Goal: Task Accomplishment & Management: Manage account settings

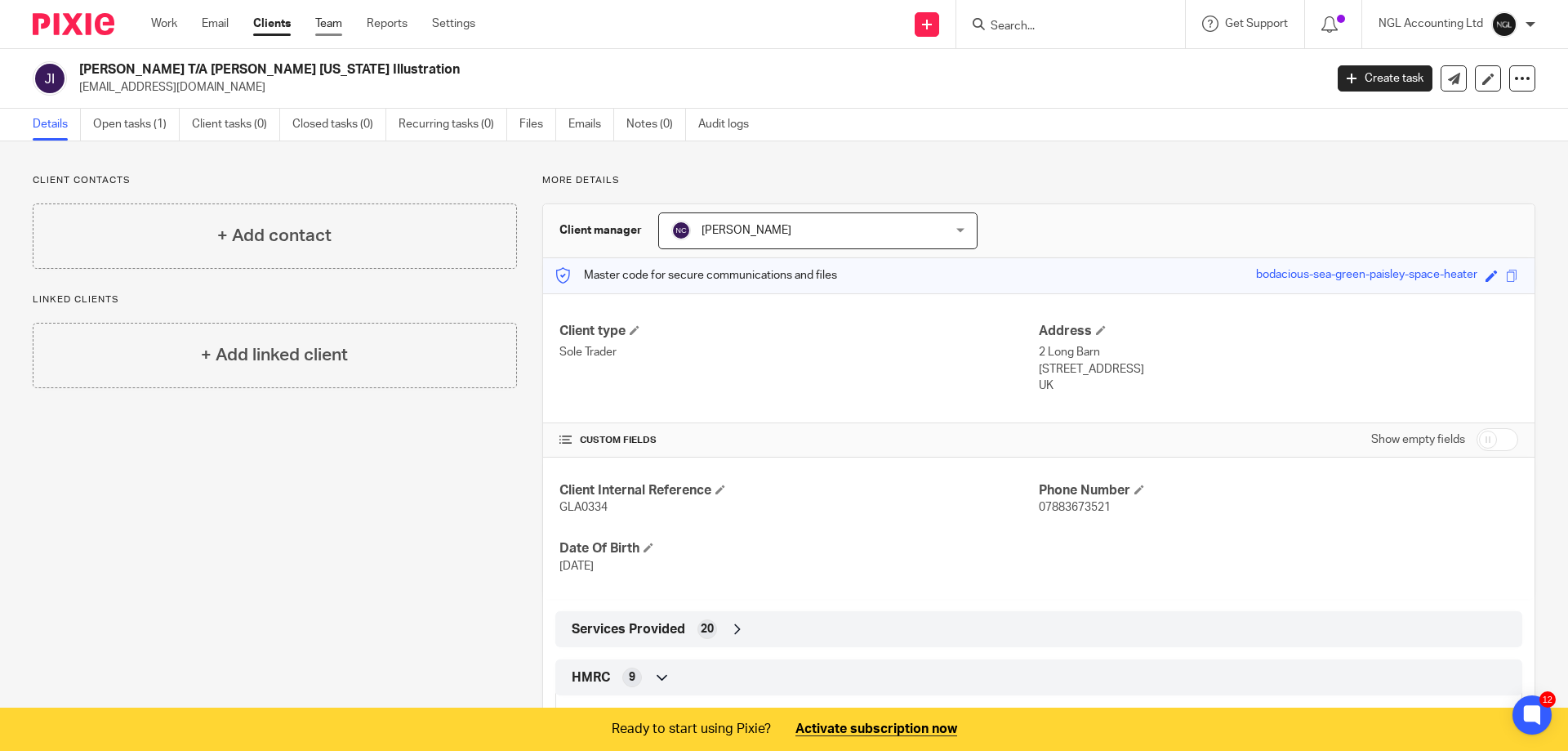
click at [334, 28] on link "Team" at bounding box center [329, 24] width 27 height 17
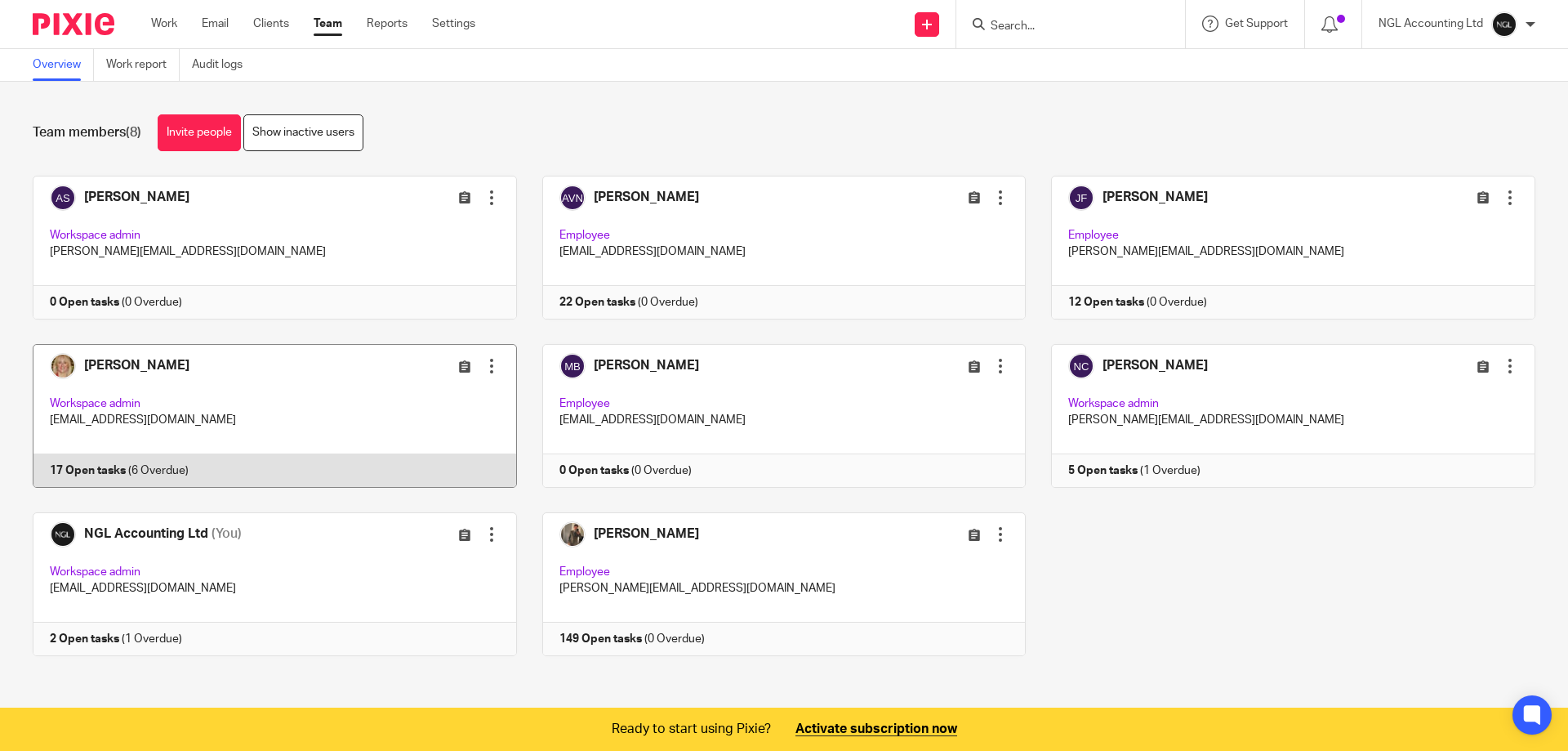
click at [270, 401] on link at bounding box center [262, 416] width 509 height 144
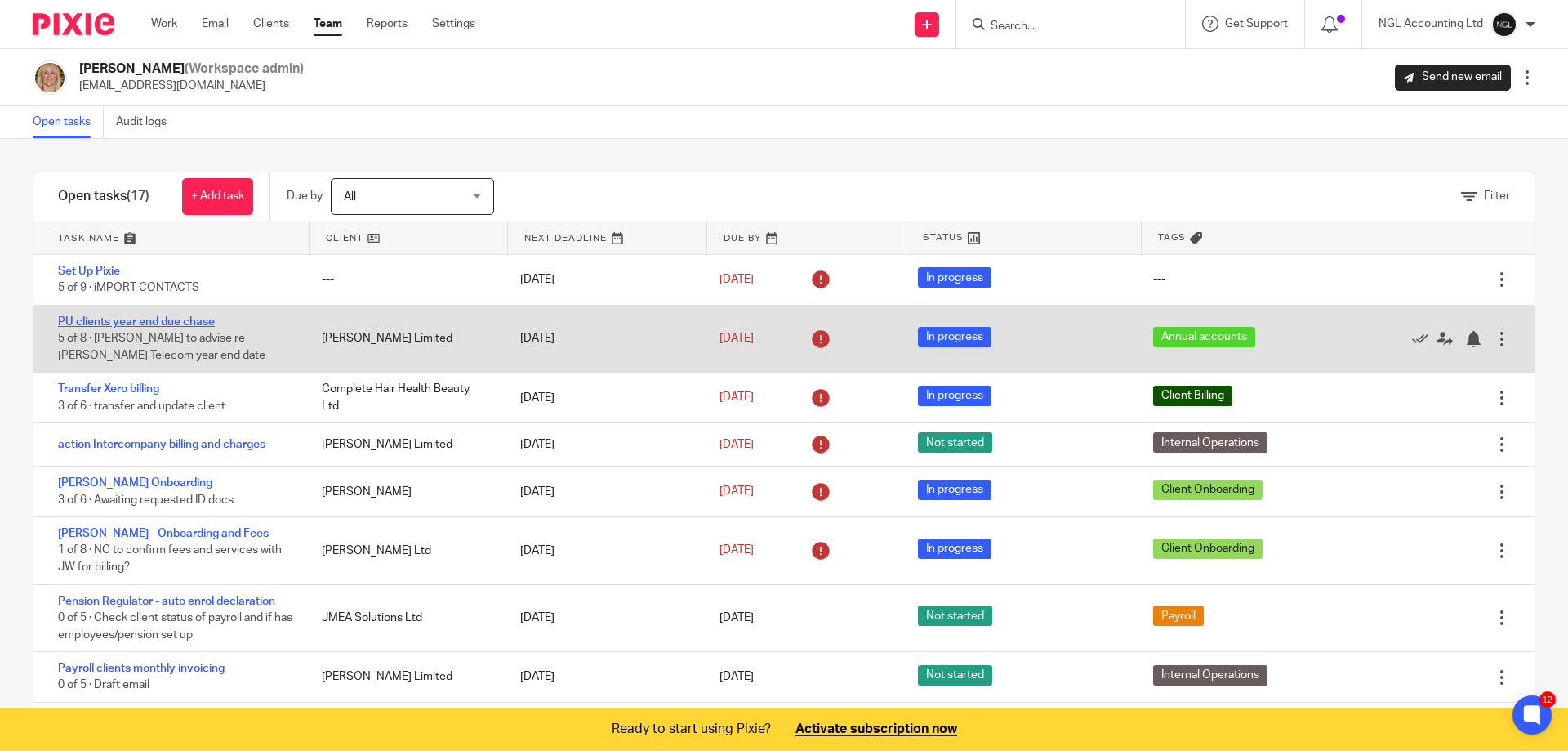
click at [185, 320] on link "PU clients year end due chase" at bounding box center [136, 322] width 157 height 12
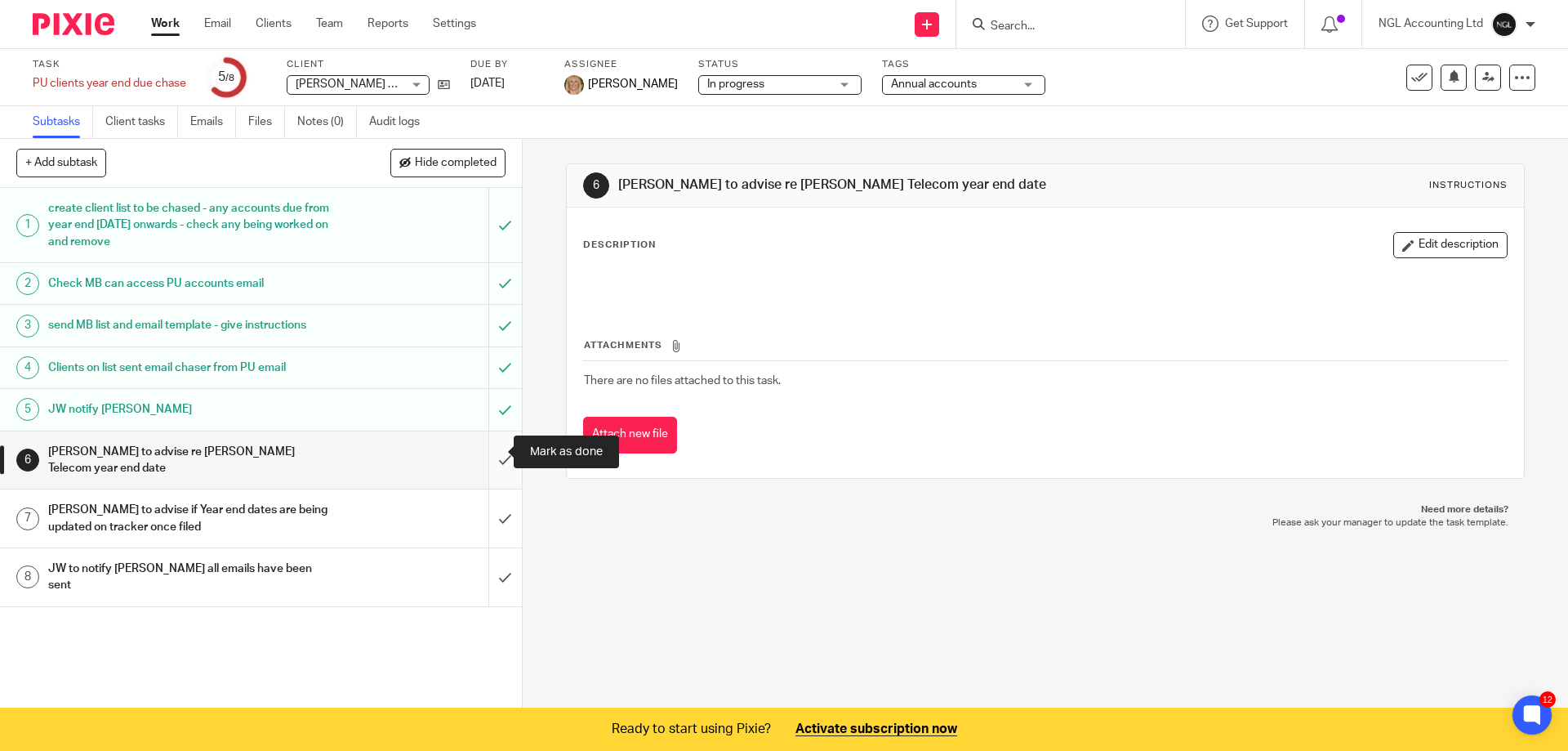
click at [486, 452] on input "submit" at bounding box center [261, 460] width 522 height 58
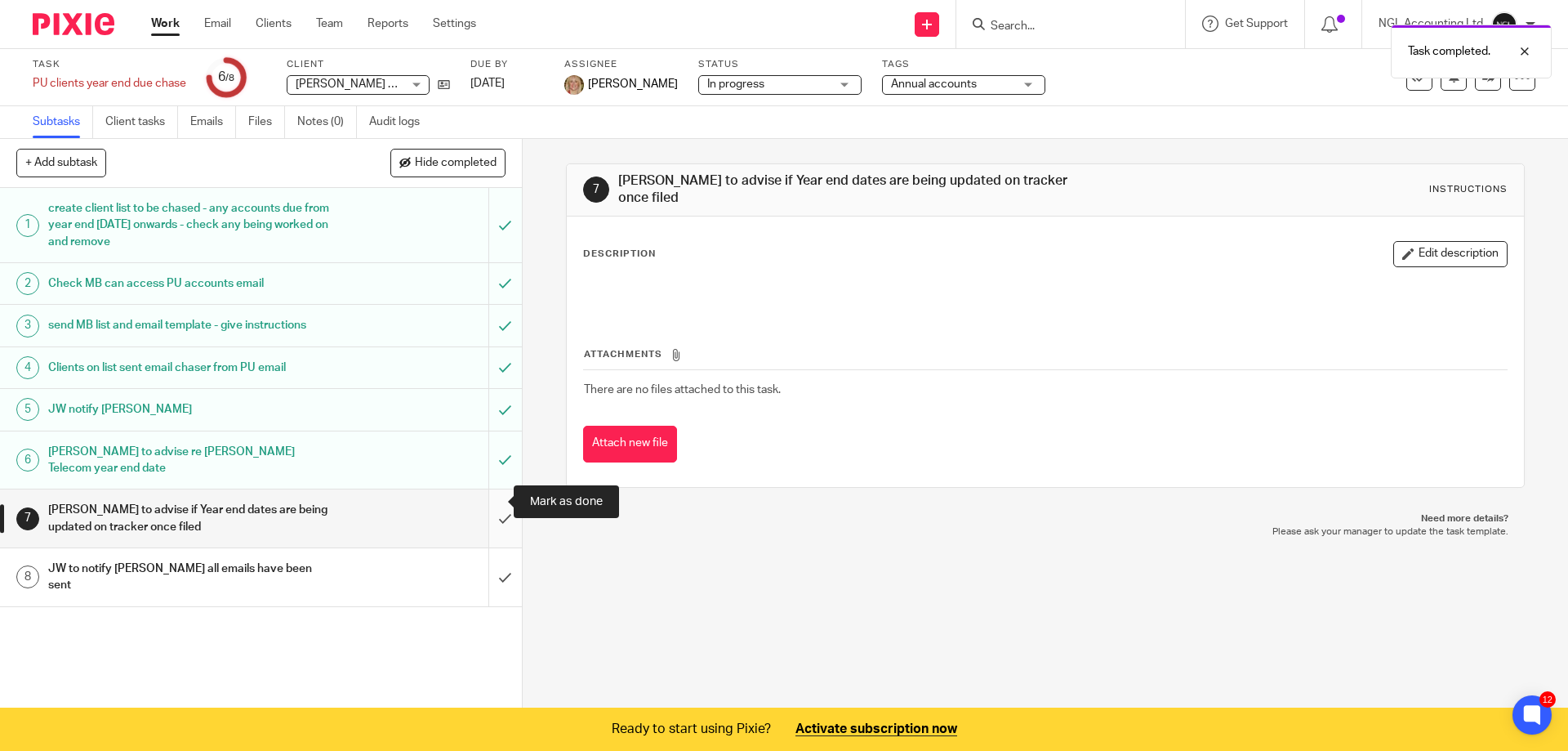
click at [483, 505] on input "submit" at bounding box center [261, 519] width 522 height 58
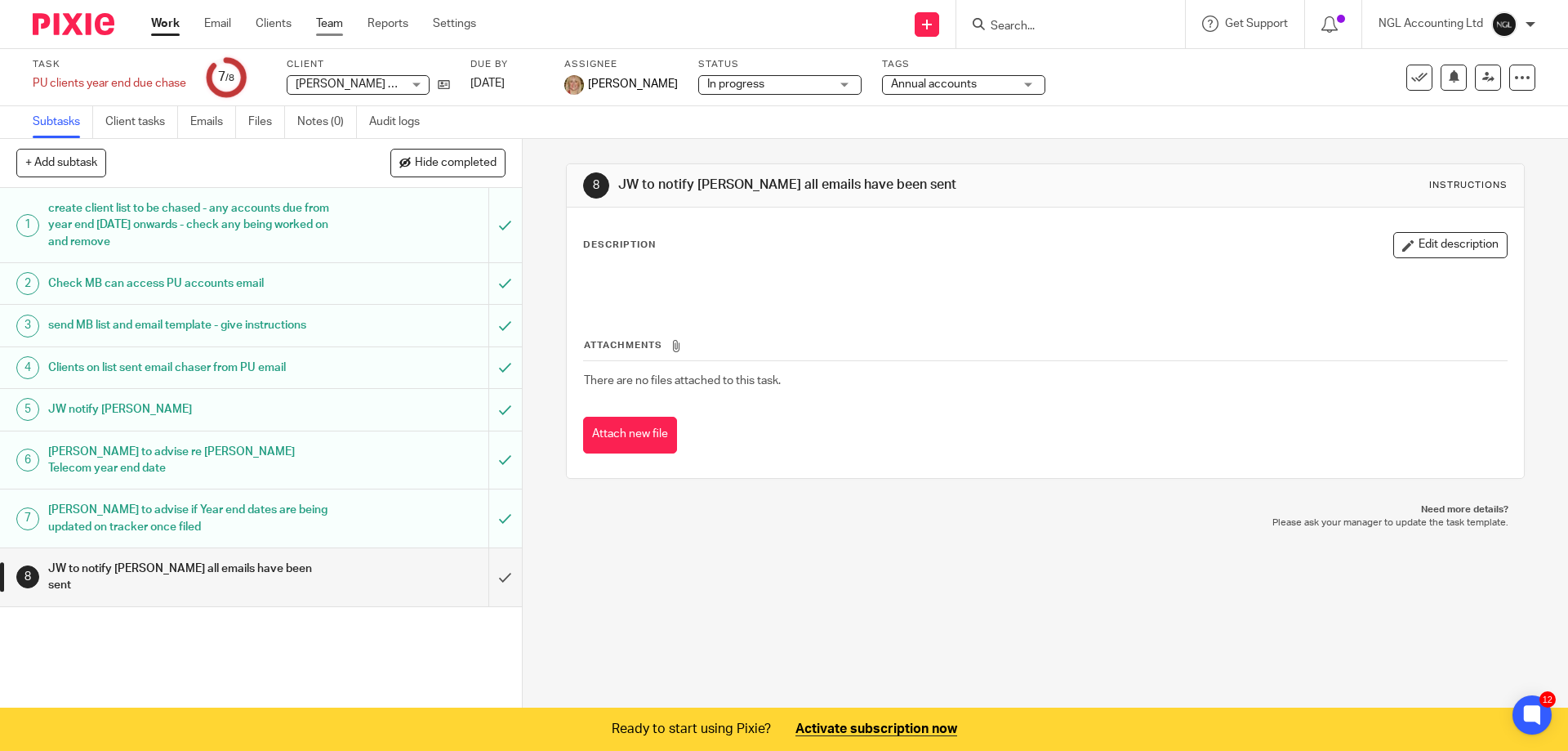
click at [342, 20] on link "Team" at bounding box center [329, 24] width 27 height 17
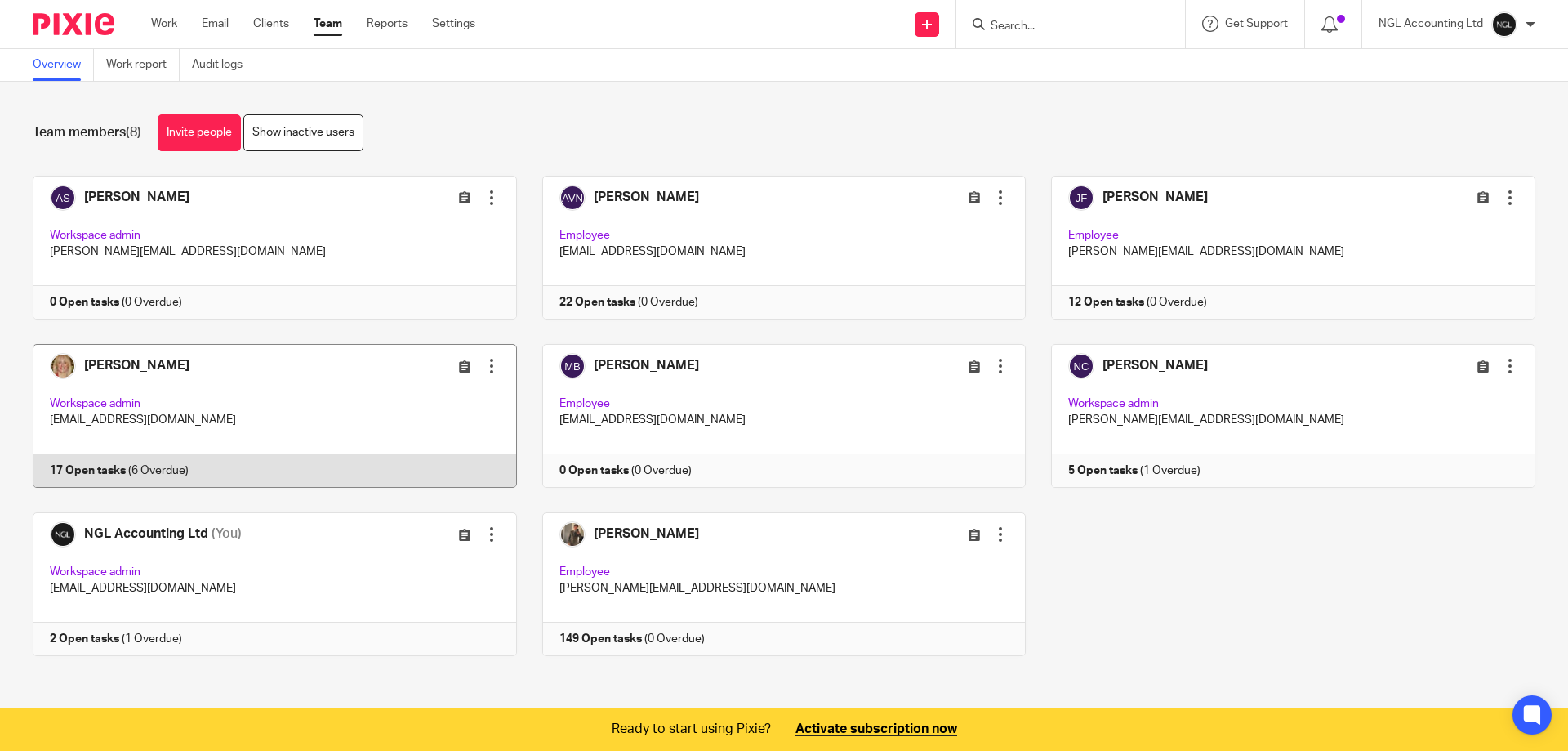
click at [230, 456] on link at bounding box center [262, 416] width 509 height 144
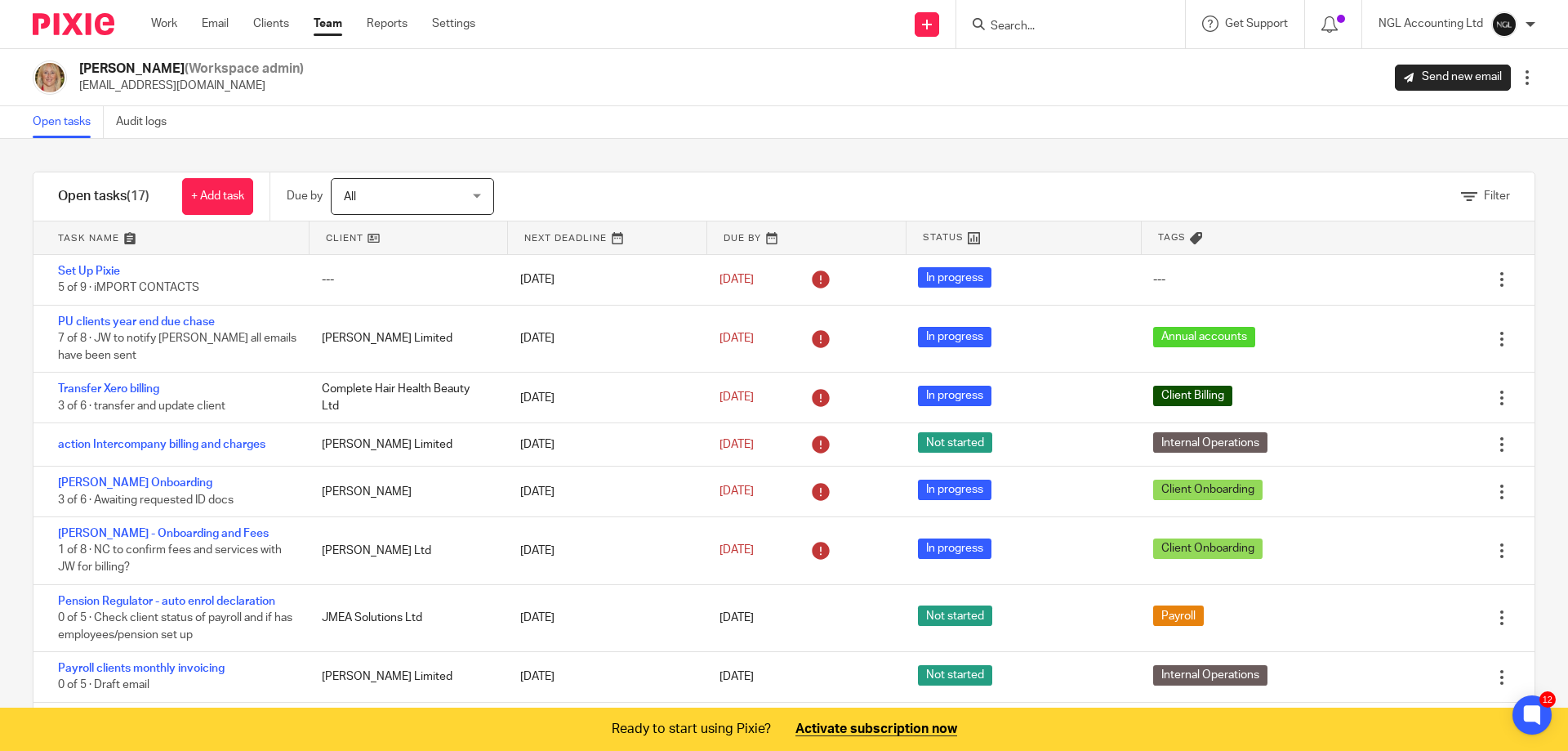
click at [368, 235] on link at bounding box center [409, 238] width 198 height 33
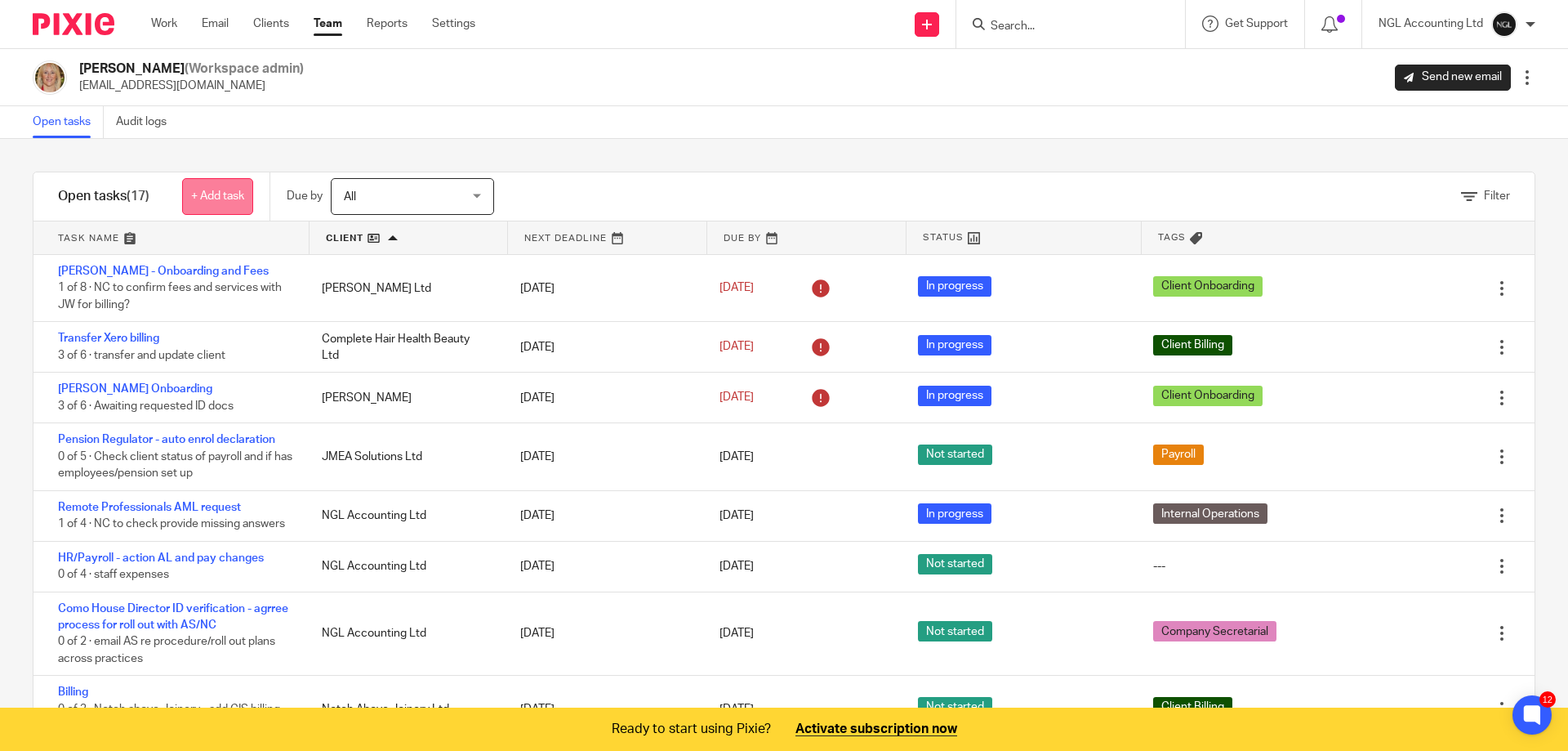
click at [198, 203] on link "+ Add task" at bounding box center [218, 197] width 71 height 37
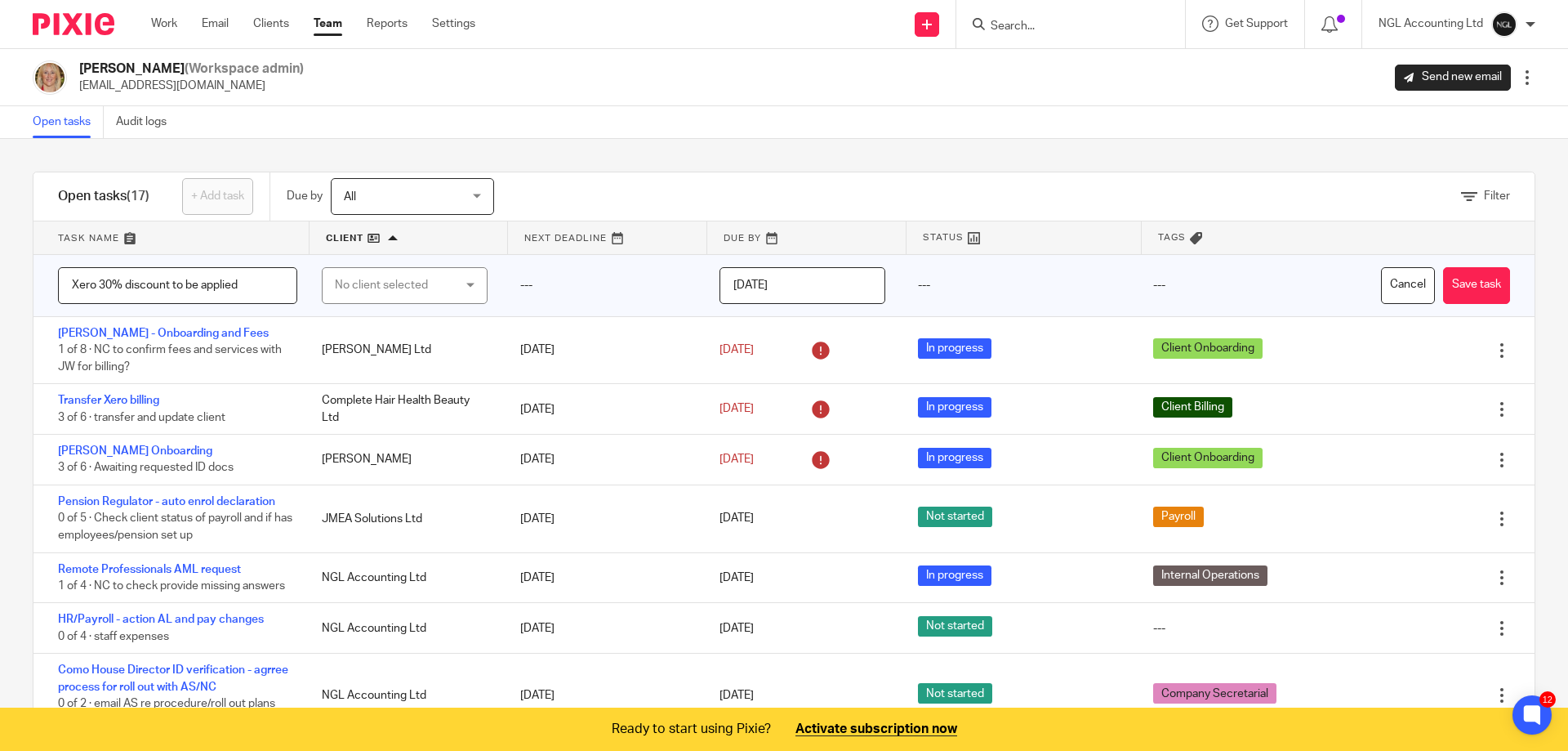
type input "Xero 30% discount to be applied"
click at [456, 286] on div "No client selected" at bounding box center [405, 285] width 166 height 37
type input "ngl"
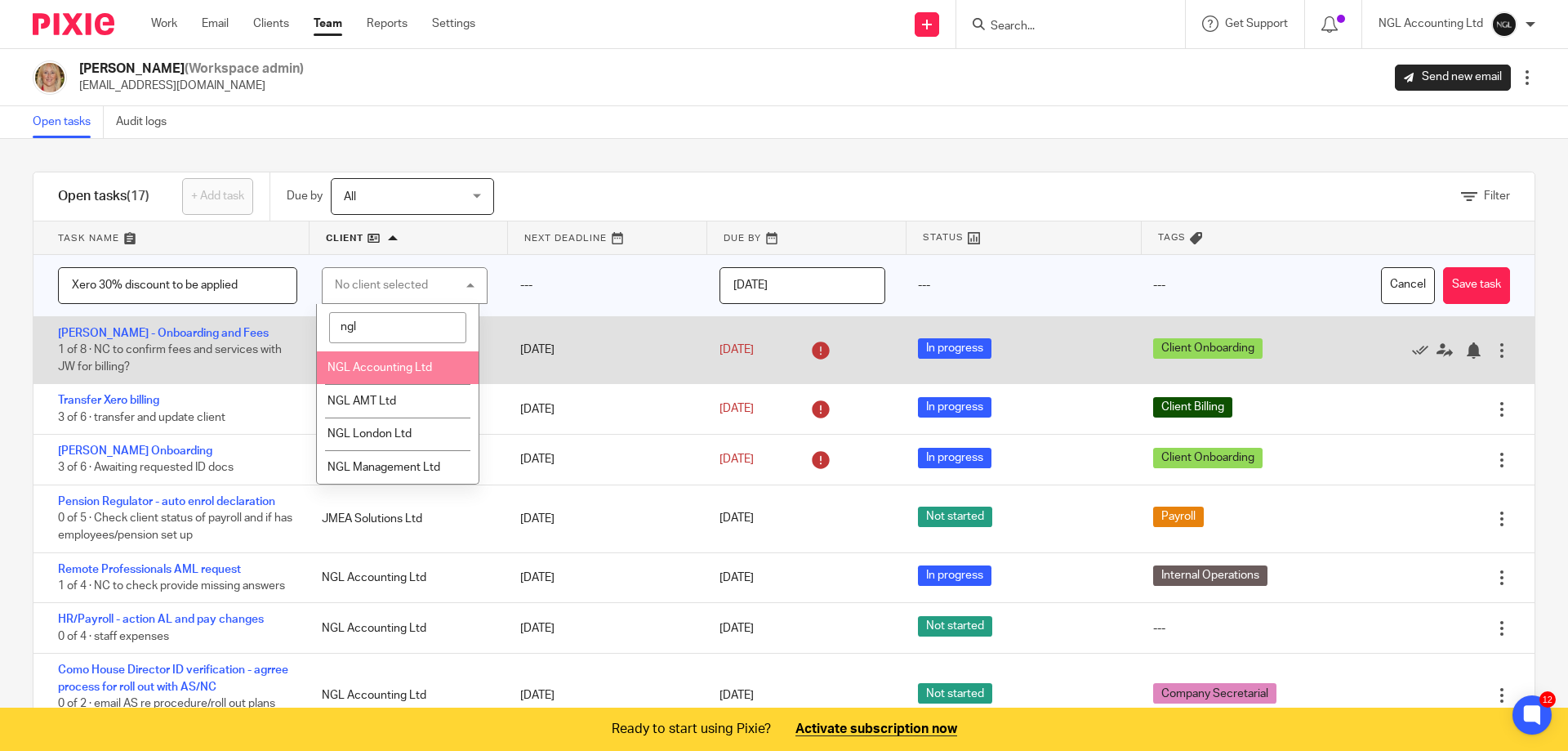
click at [415, 364] on span "NGL Accounting Ltd" at bounding box center [380, 368] width 105 height 12
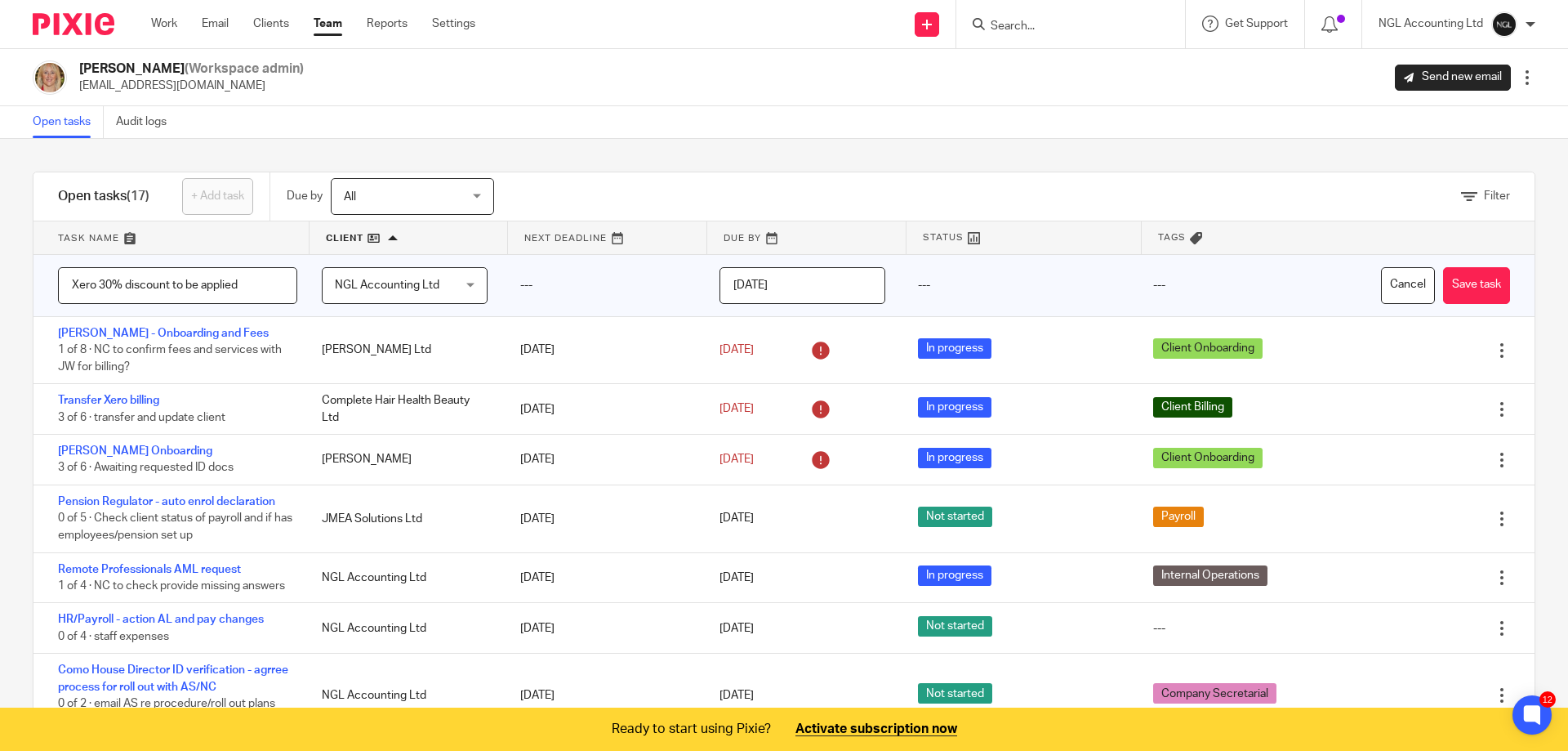
click at [832, 285] on input "2025-08-14" at bounding box center [803, 285] width 166 height 37
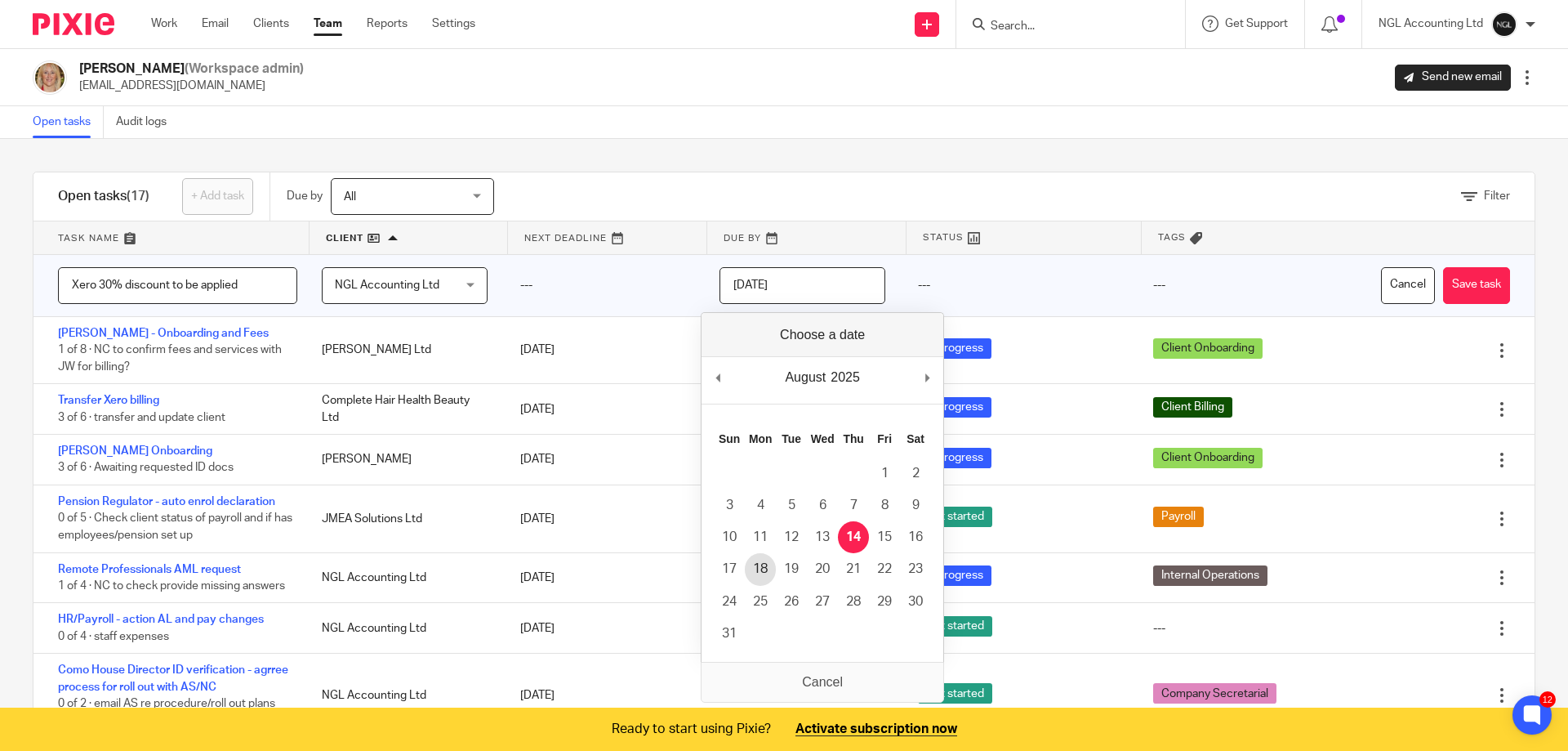
type input "2025-08-18"
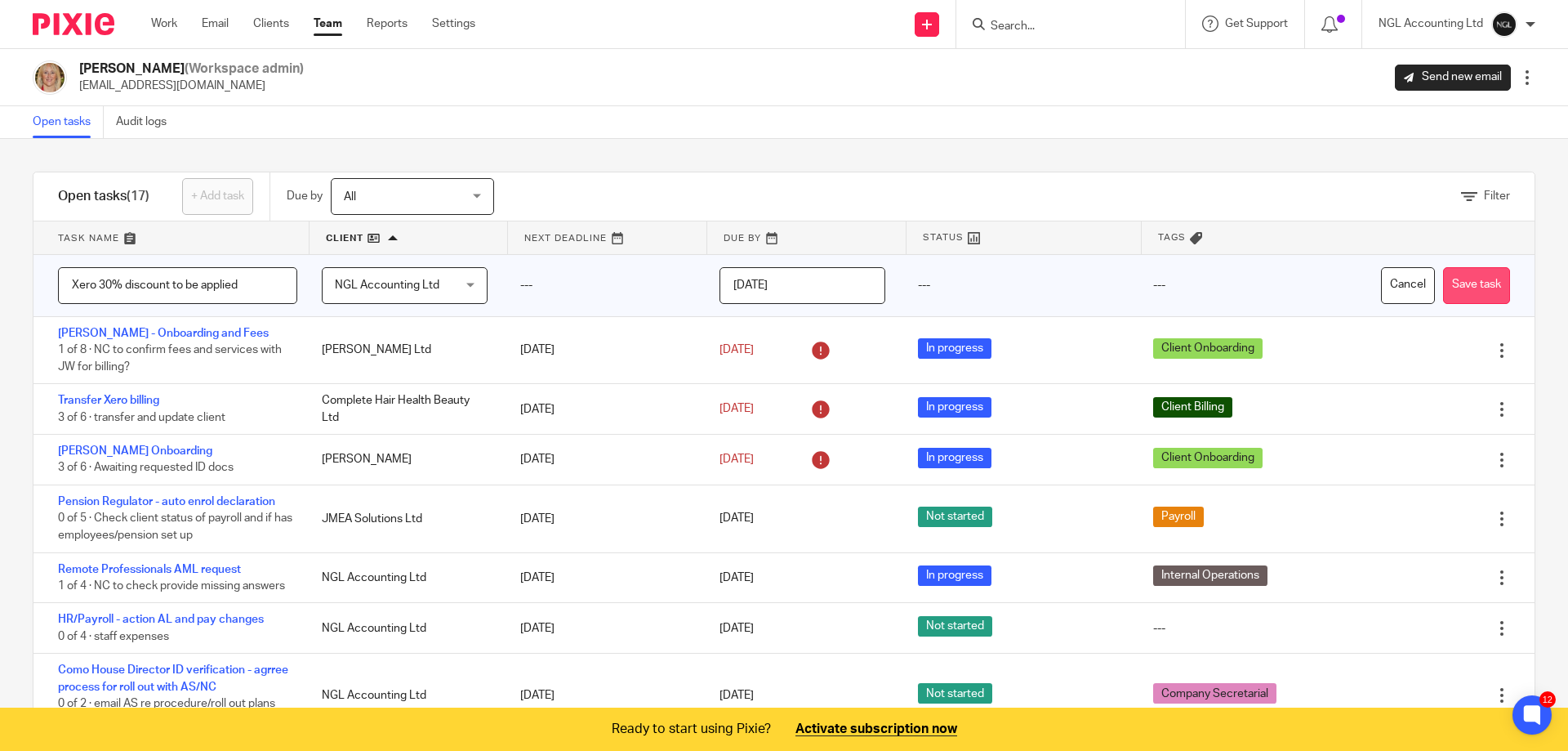
click at [1462, 281] on button "Save task" at bounding box center [1476, 285] width 67 height 37
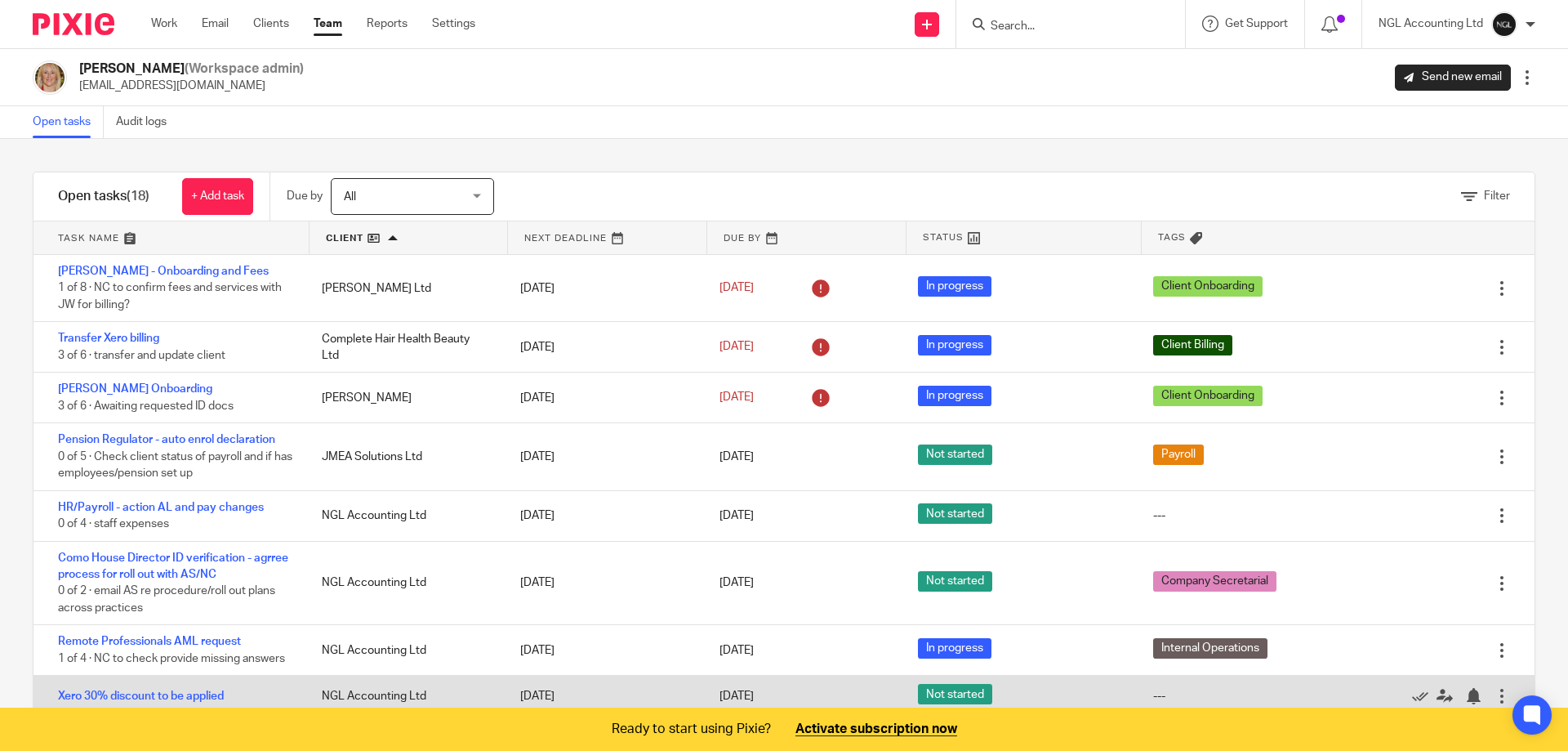
scroll to position [245, 0]
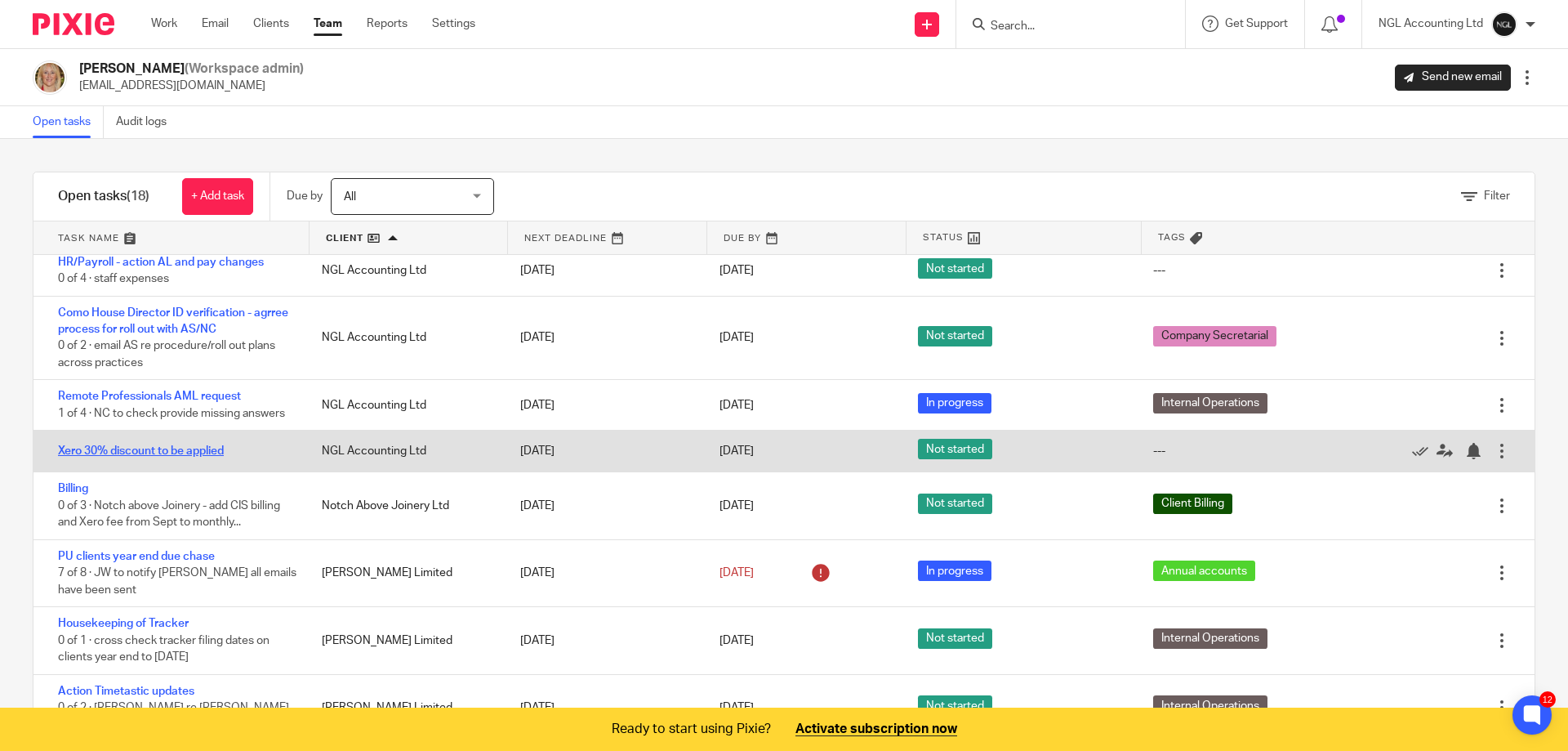
click at [153, 450] on link "Xero 30% discount to be applied" at bounding box center [140, 451] width 166 height 12
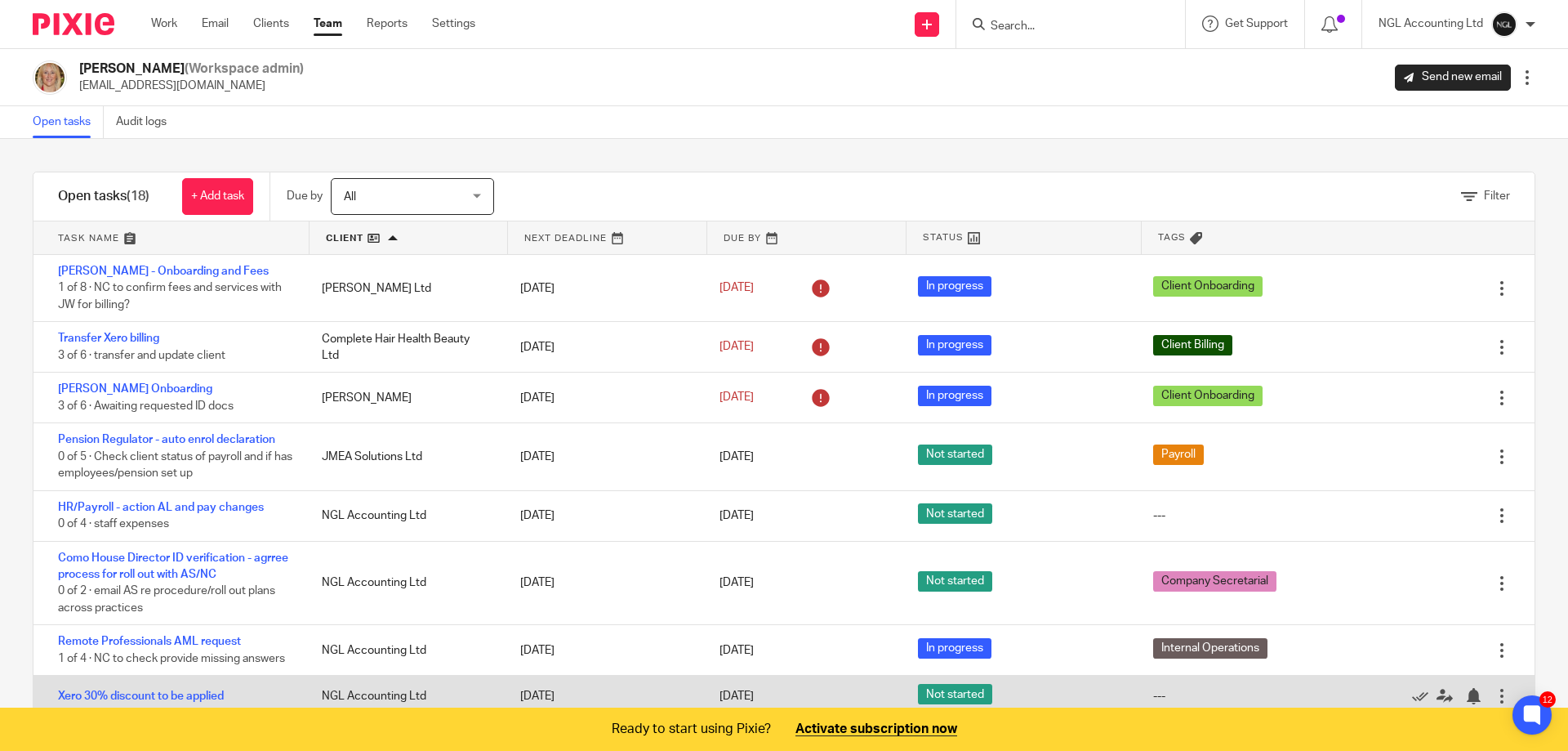
click at [1494, 694] on div at bounding box center [1502, 696] width 17 height 17
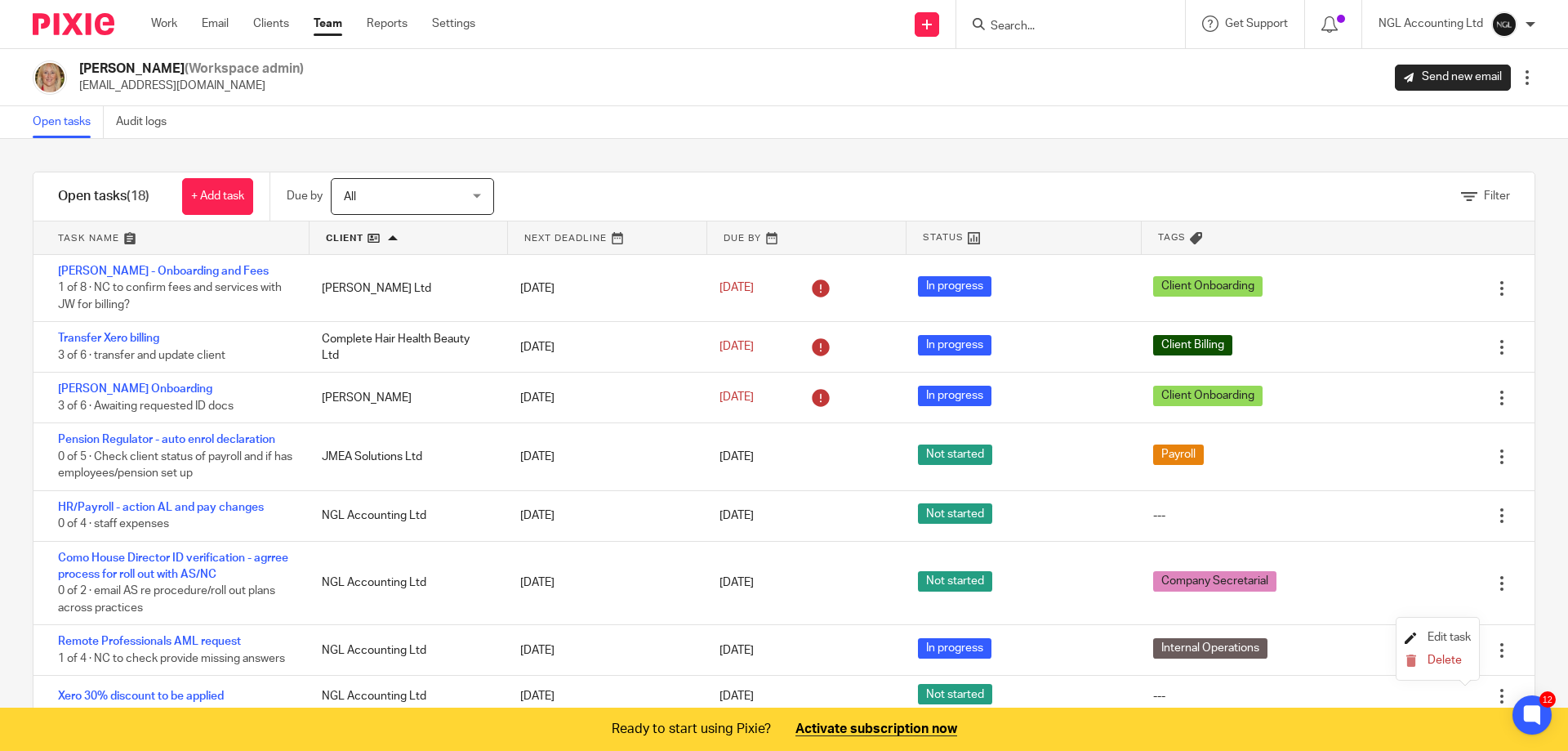
click at [1424, 635] on link "Edit task" at bounding box center [1438, 638] width 66 height 12
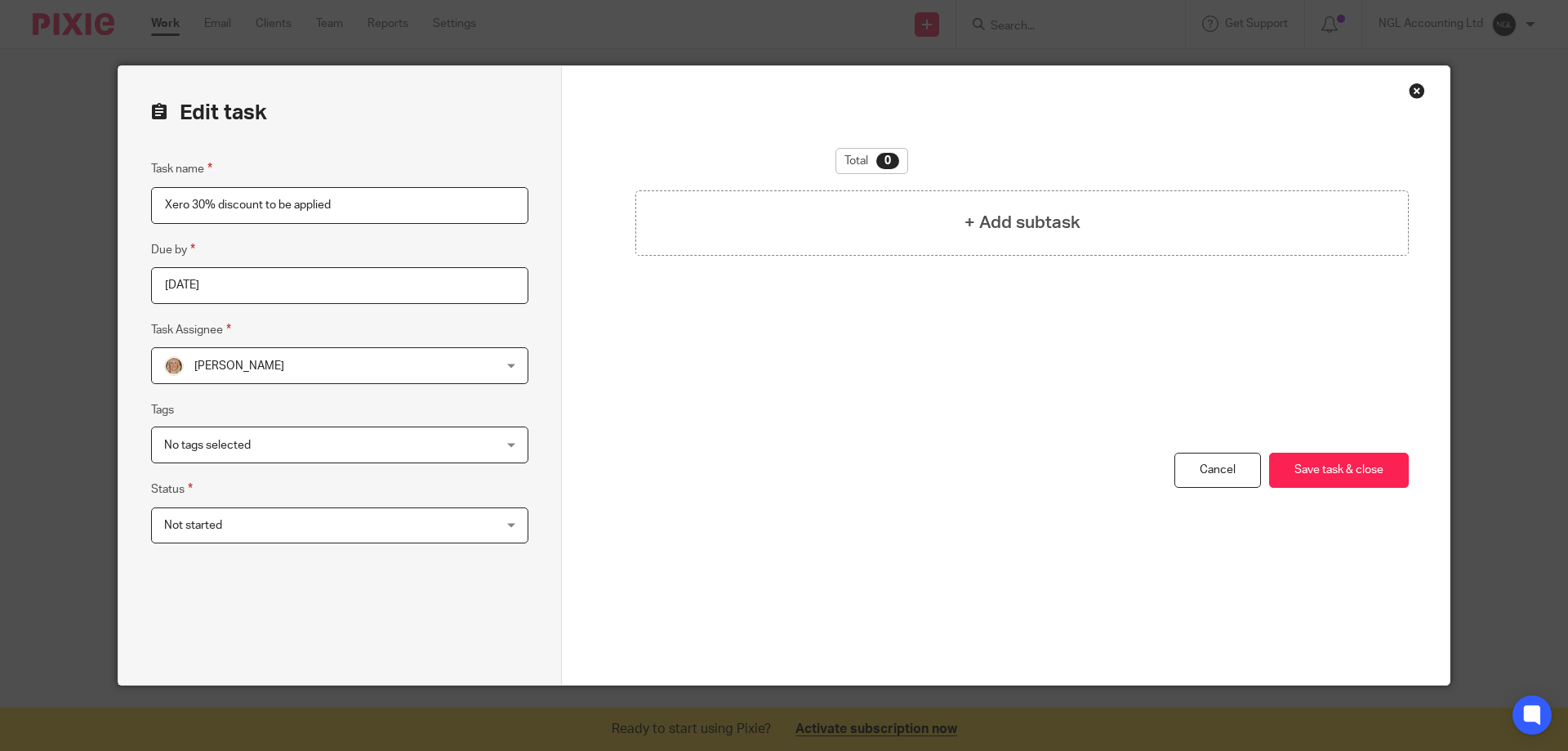
click at [506, 525] on div "Not started Not started" at bounding box center [339, 525] width 377 height 37
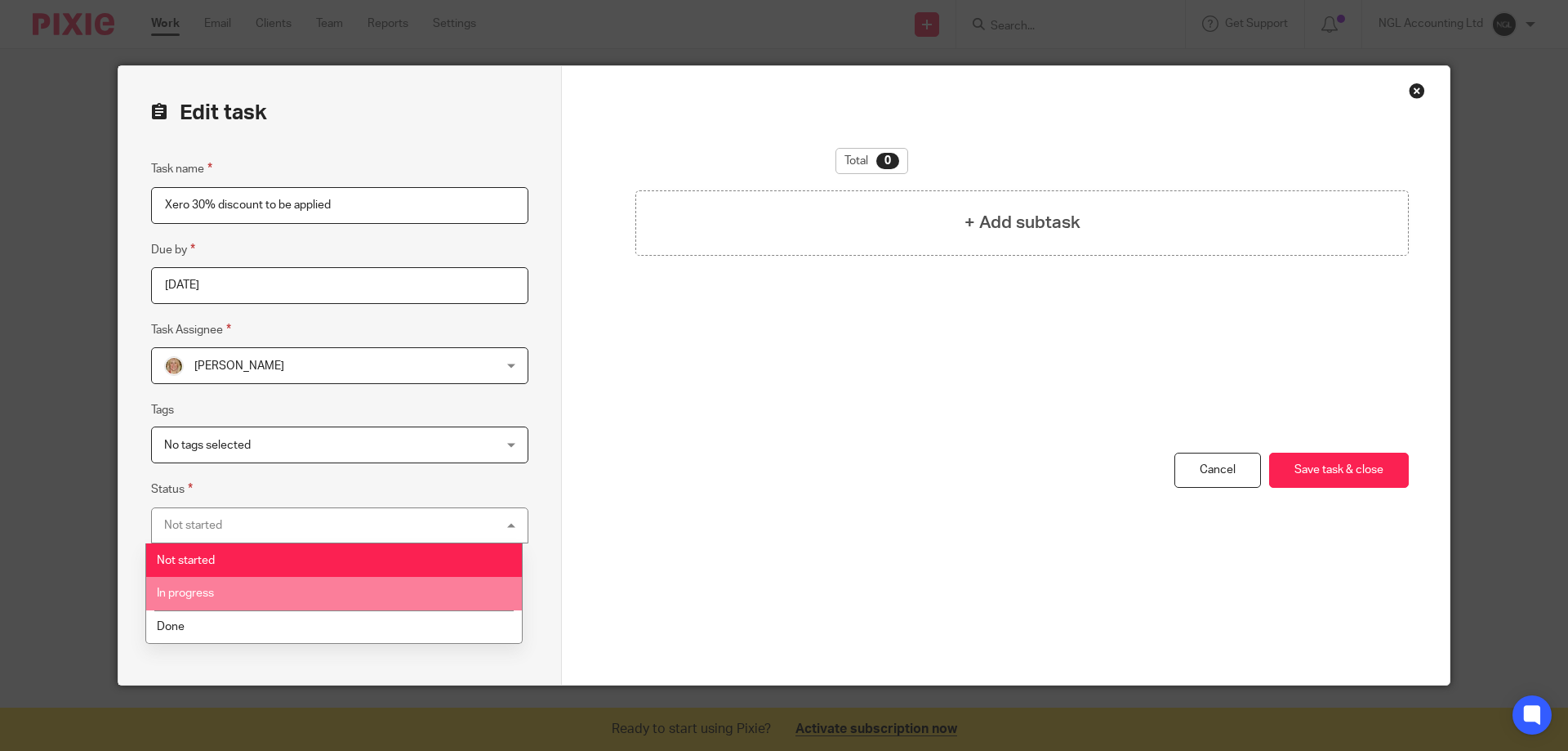
click at [290, 589] on li "In progress" at bounding box center [334, 593] width 376 height 34
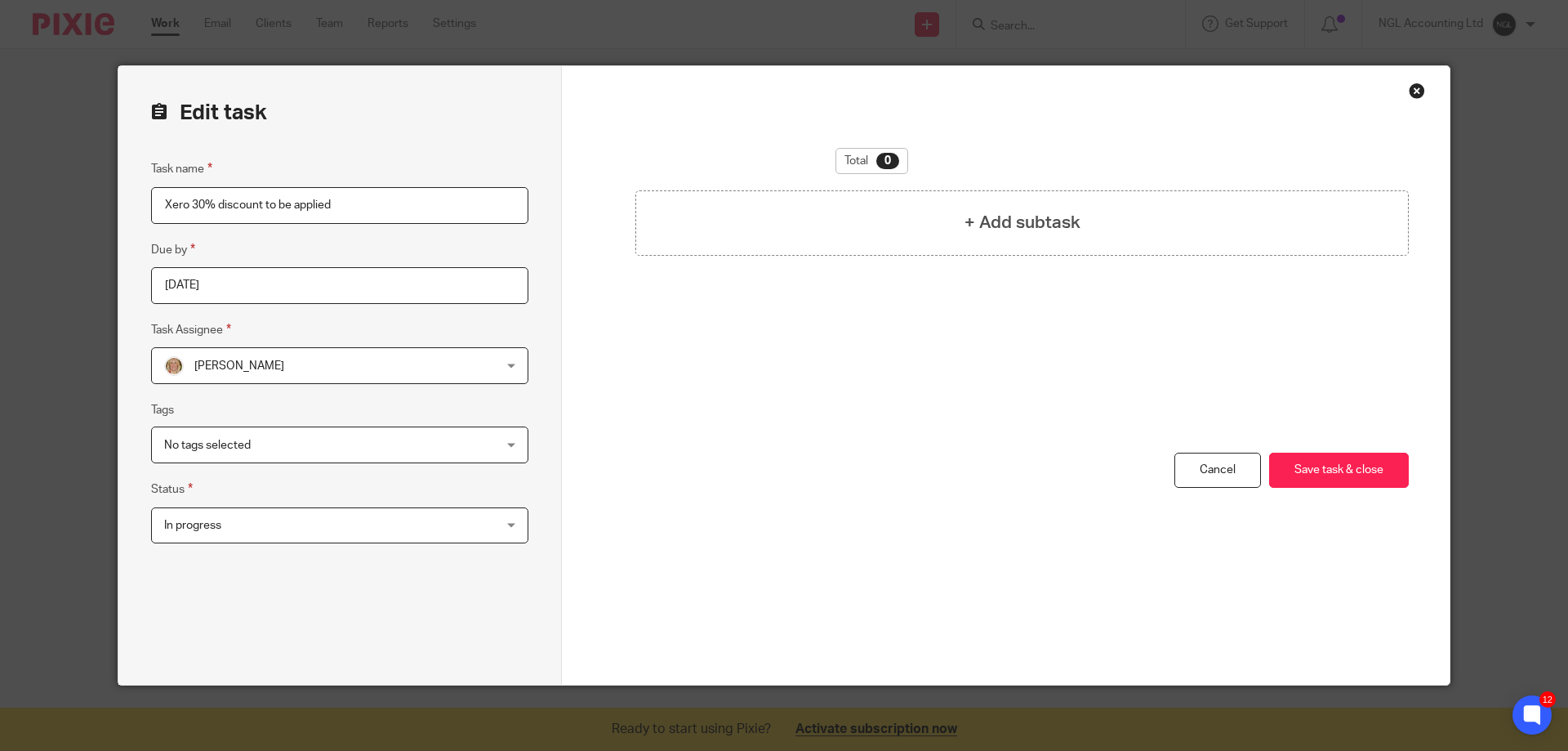
click at [481, 440] on div "No tags selected" at bounding box center [339, 444] width 377 height 37
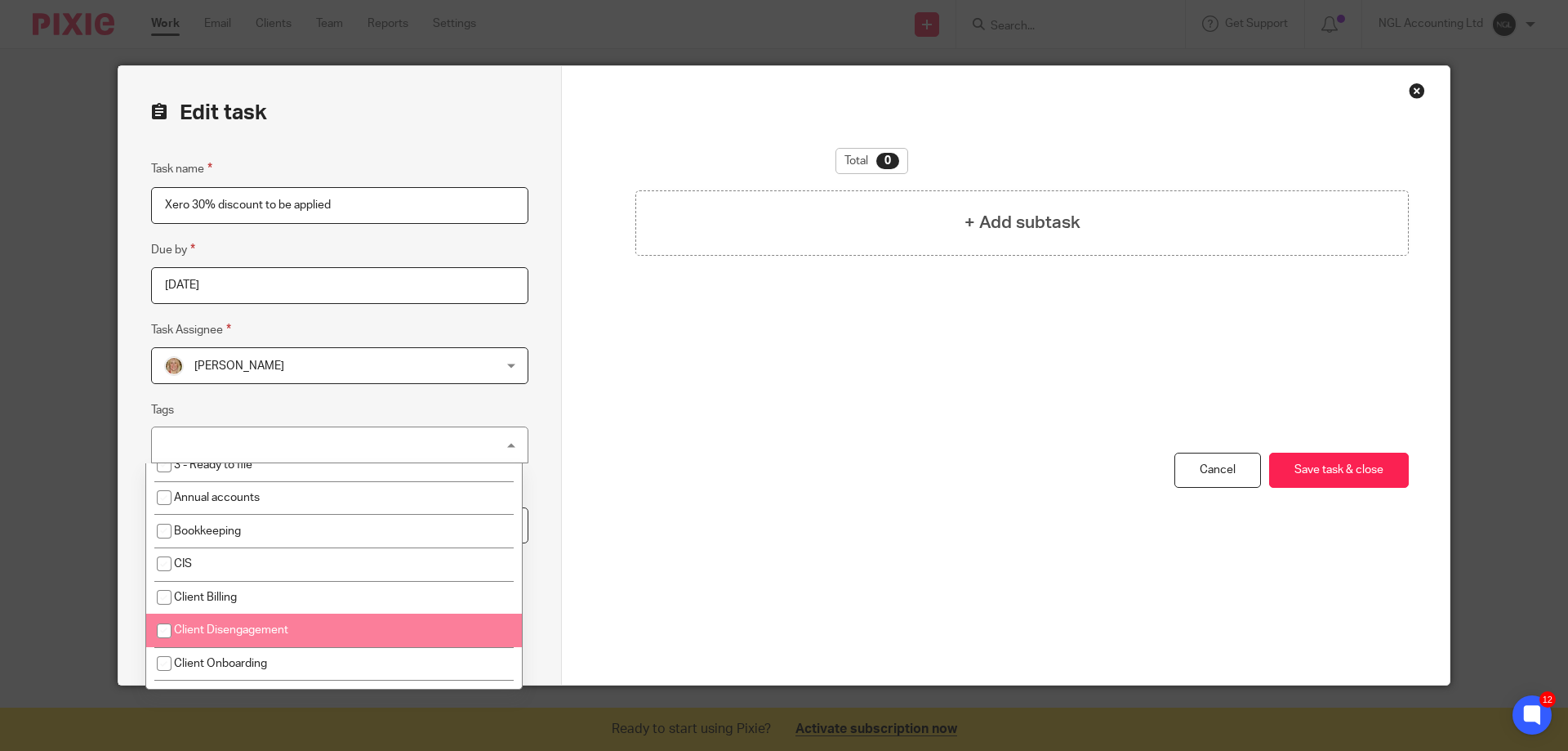
scroll to position [245, 0]
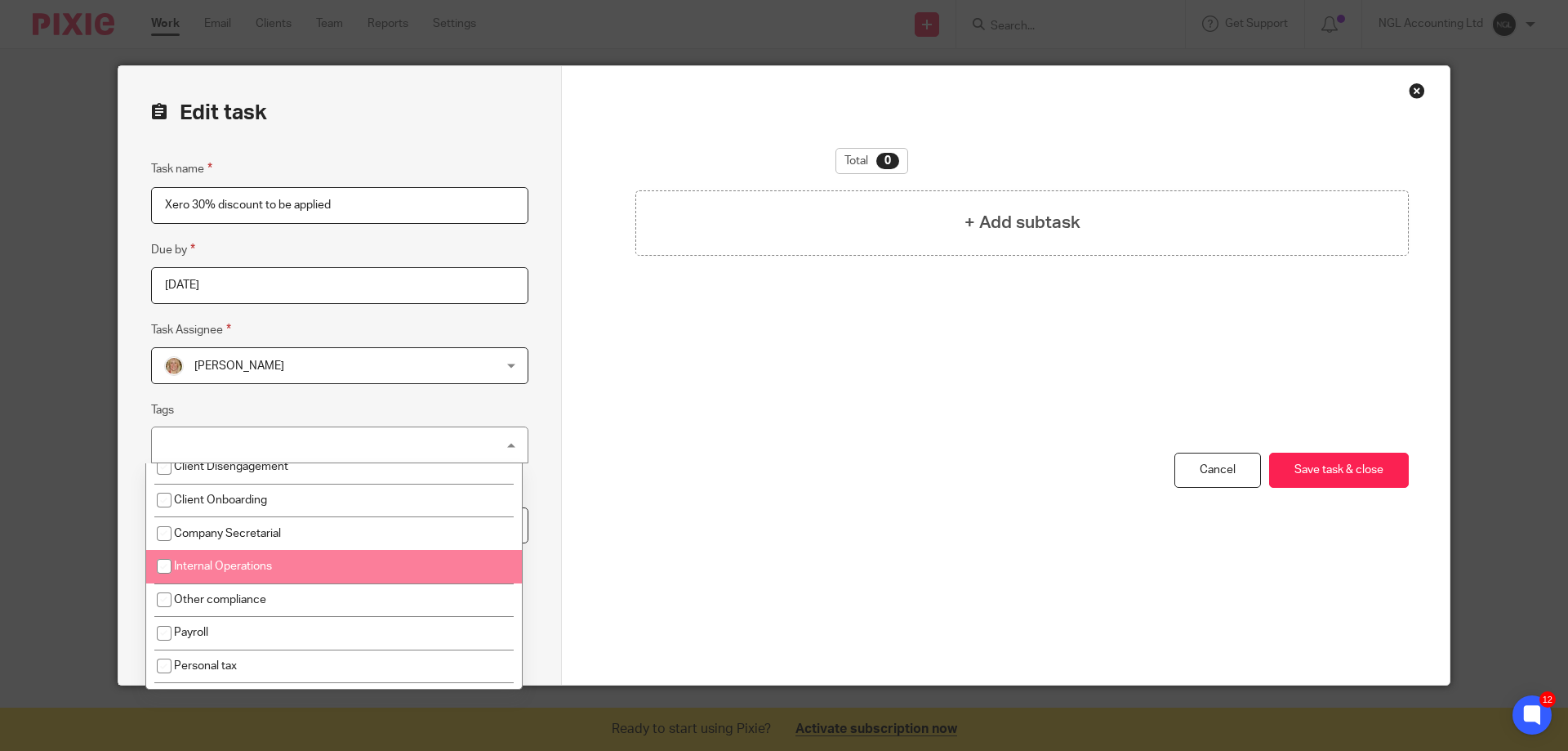
click at [296, 571] on li "Internal Operations" at bounding box center [334, 567] width 376 height 34
checkbox input "true"
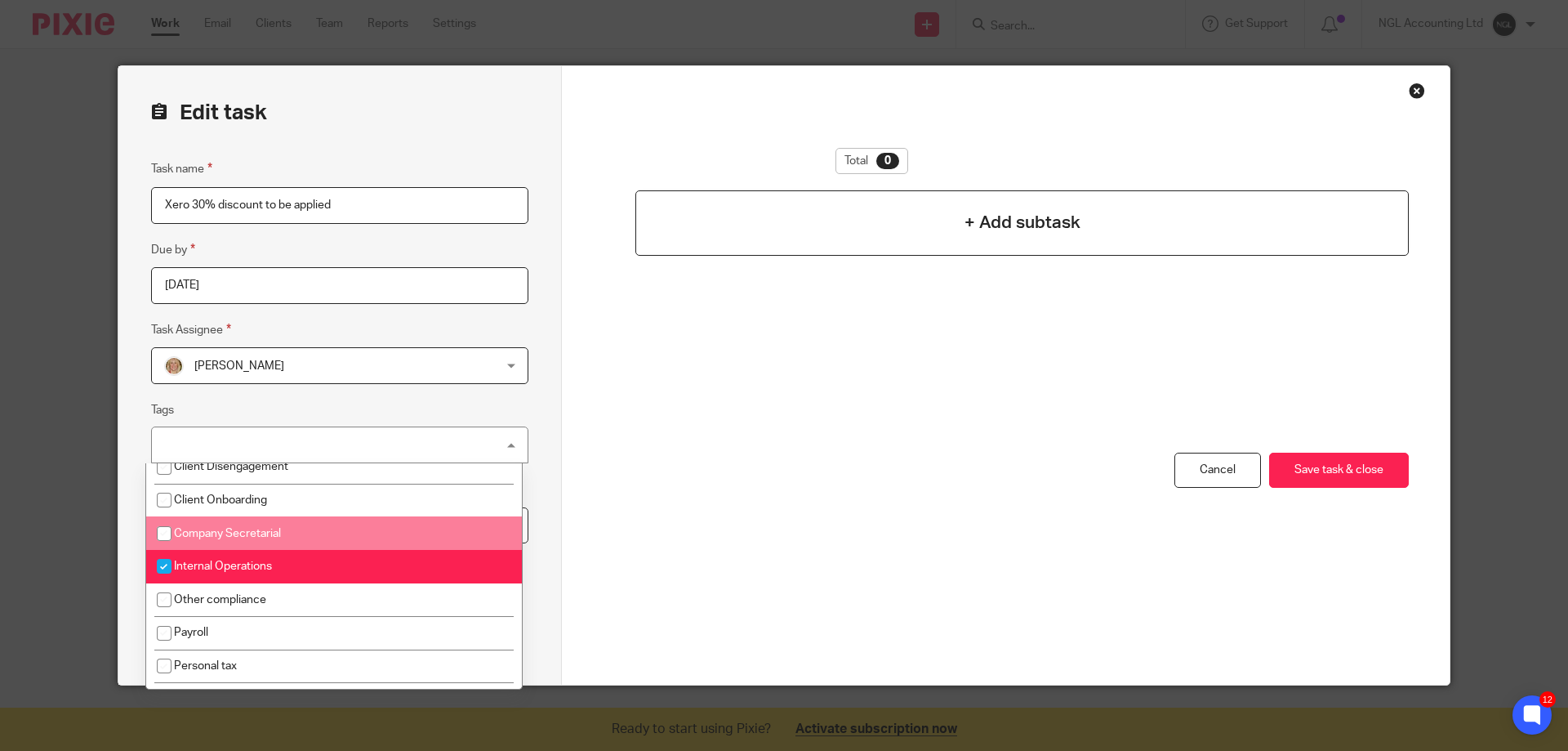
click at [1007, 225] on h4 "+ Add subtask" at bounding box center [1022, 222] width 116 height 26
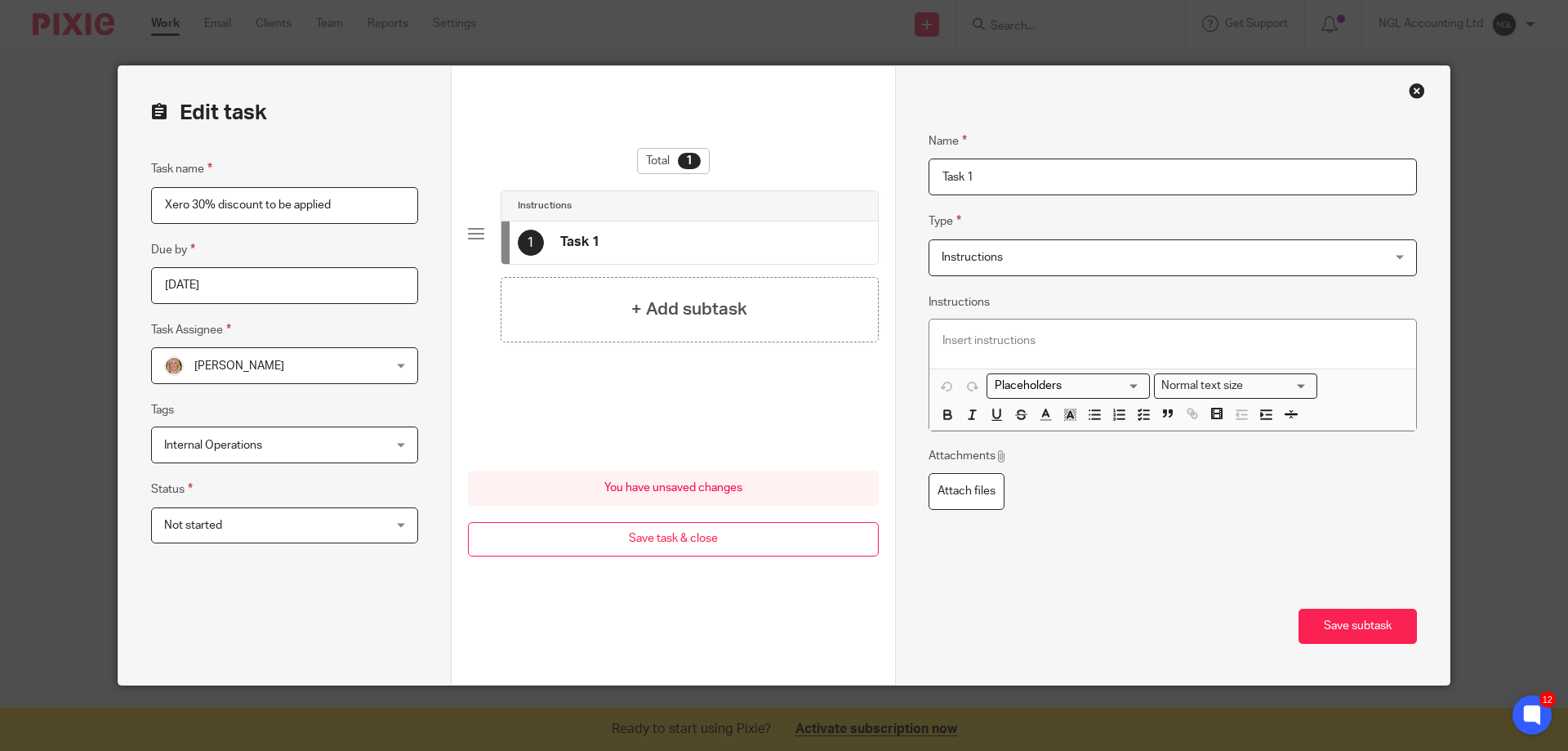
drag, startPoint x: 933, startPoint y: 179, endPoint x: 920, endPoint y: 179, distance: 13.0
click at [920, 179] on div "Name Task 1 Type Instructions Instructions Instructions Document signing - requ…" at bounding box center [1172, 375] width 555 height 619
type input "awaiting update from pamela"
click at [680, 314] on h4 "+ Add subtask" at bounding box center [689, 309] width 116 height 26
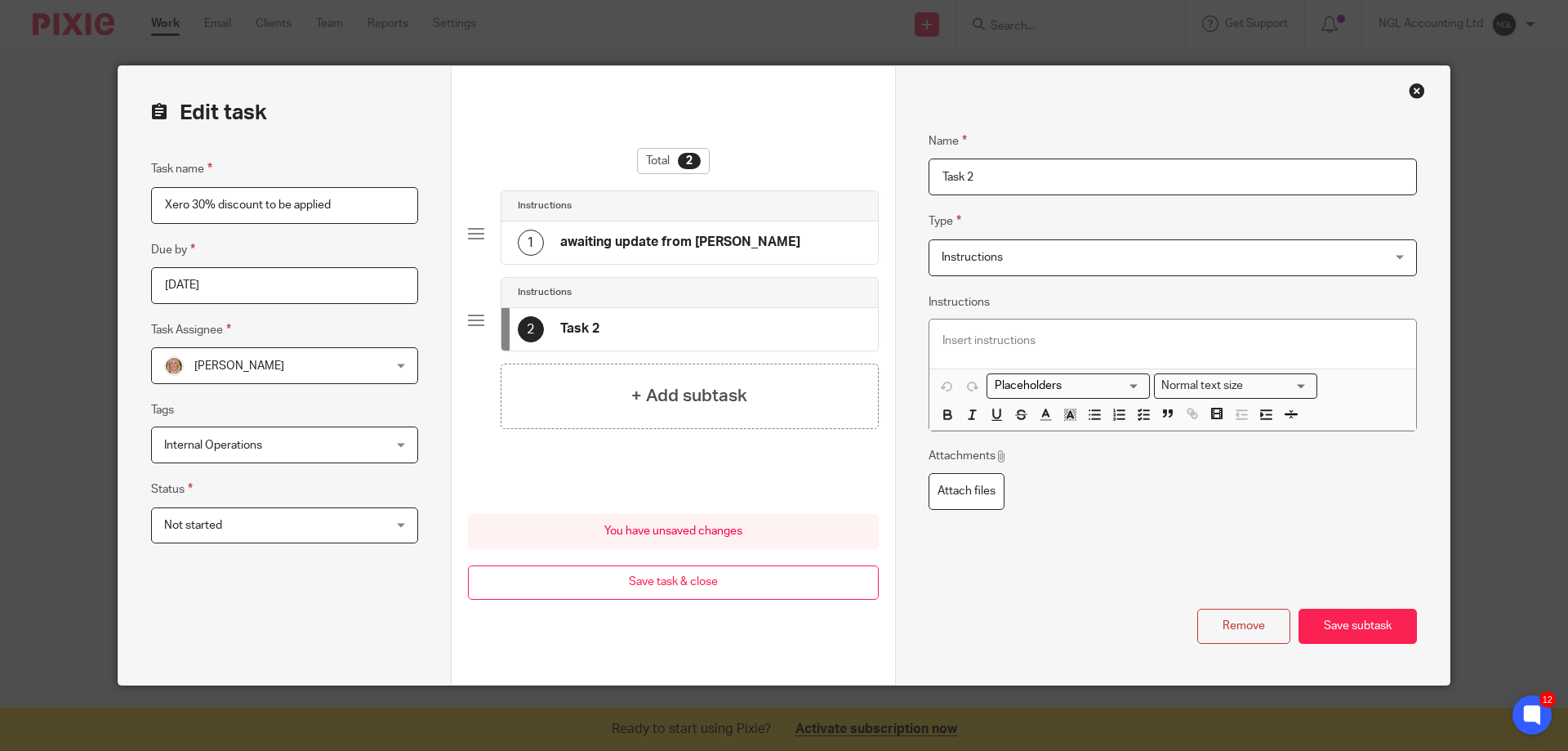
drag, startPoint x: 985, startPoint y: 178, endPoint x: 925, endPoint y: 178, distance: 60.0
click at [929, 178] on input "Task 2" at bounding box center [1173, 177] width 489 height 37
type input "credit needed for july invoice"
click at [1330, 625] on button "Save subtask" at bounding box center [1357, 626] width 118 height 36
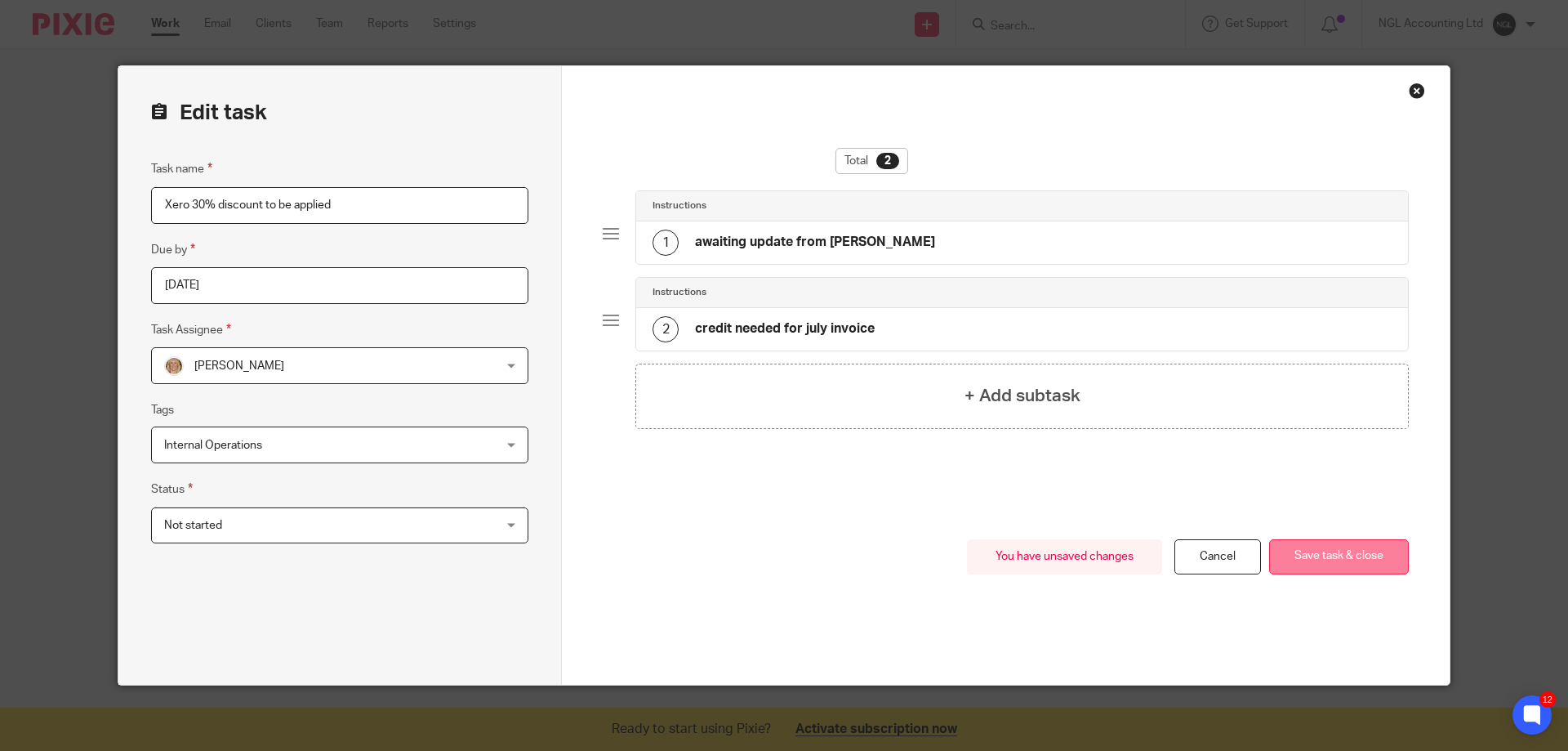
click at [1324, 564] on button "Save task & close" at bounding box center [1338, 557] width 140 height 36
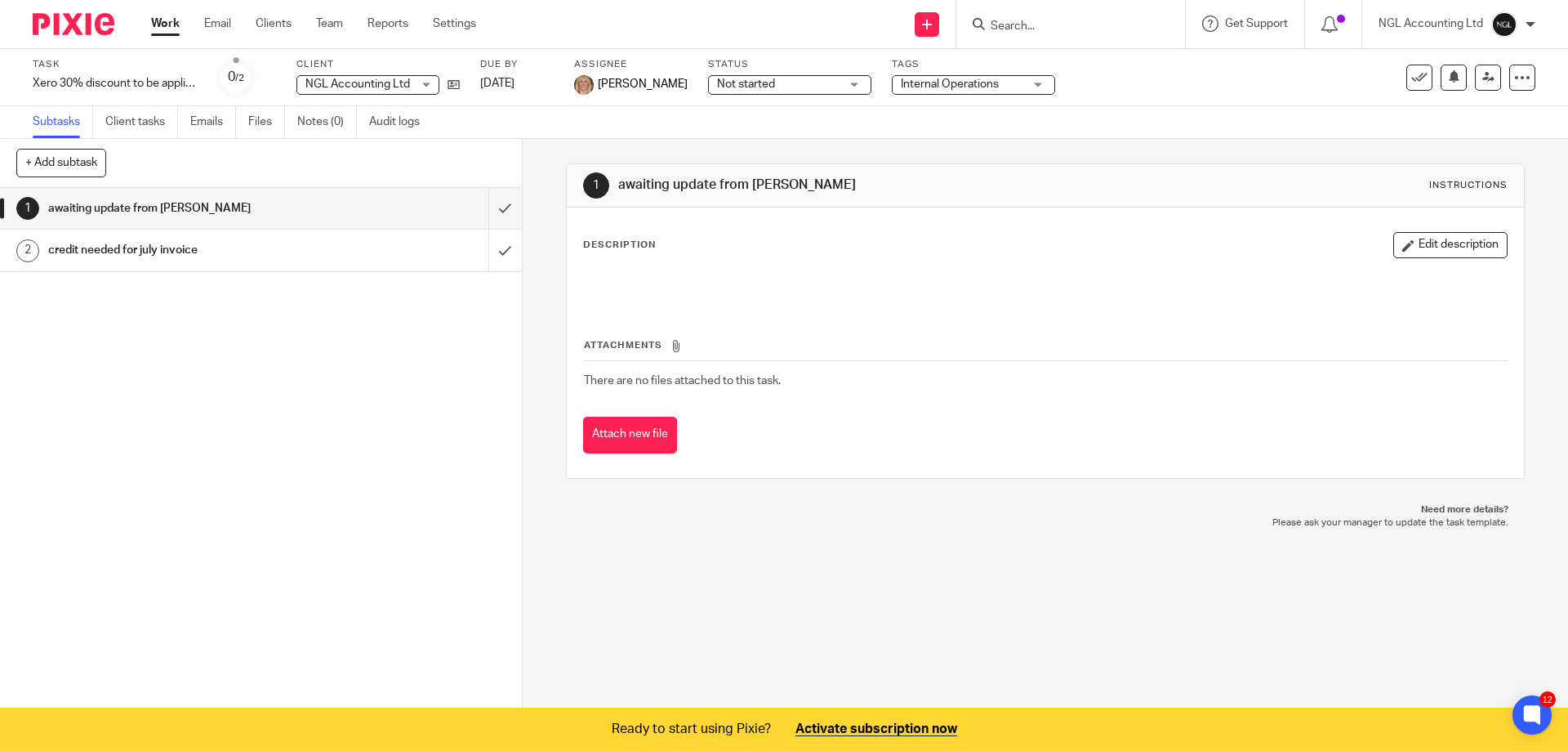
click at [1007, 20] on input "Search" at bounding box center [1063, 27] width 147 height 15
type input "[PERSON_NAME]"
click at [1044, 52] on link at bounding box center [1104, 64] width 236 height 25
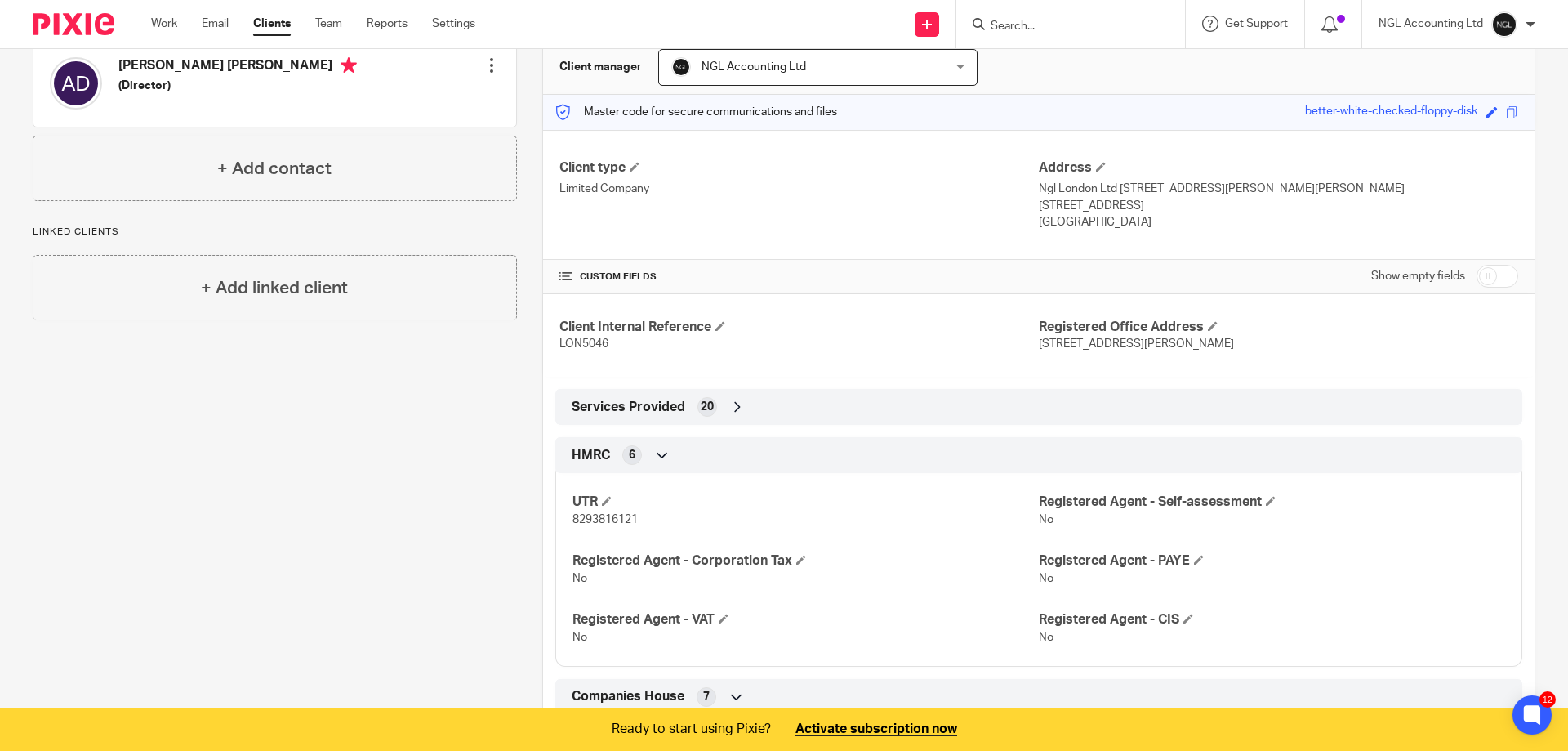
scroll to position [327, 0]
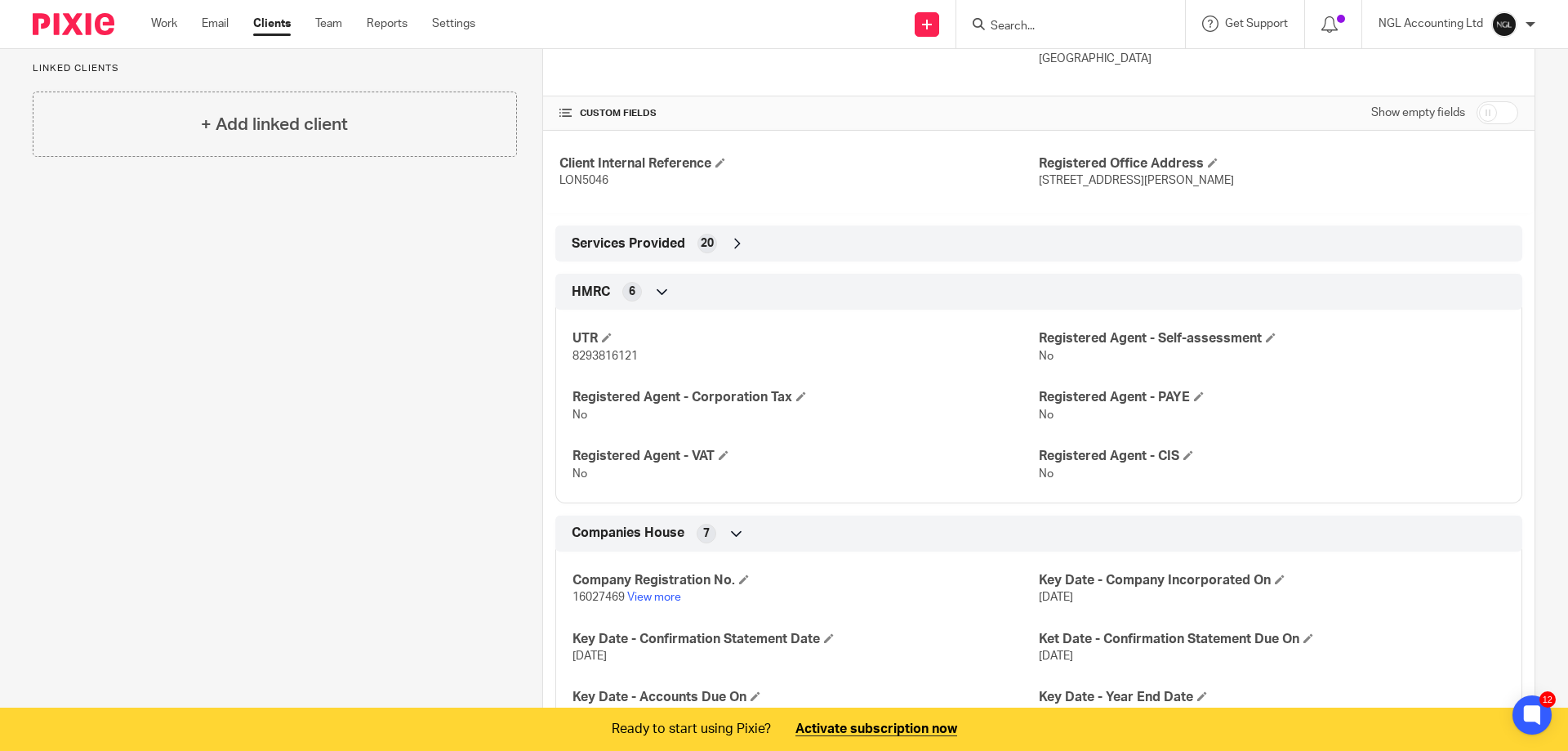
click at [729, 240] on icon at bounding box center [737, 244] width 17 height 17
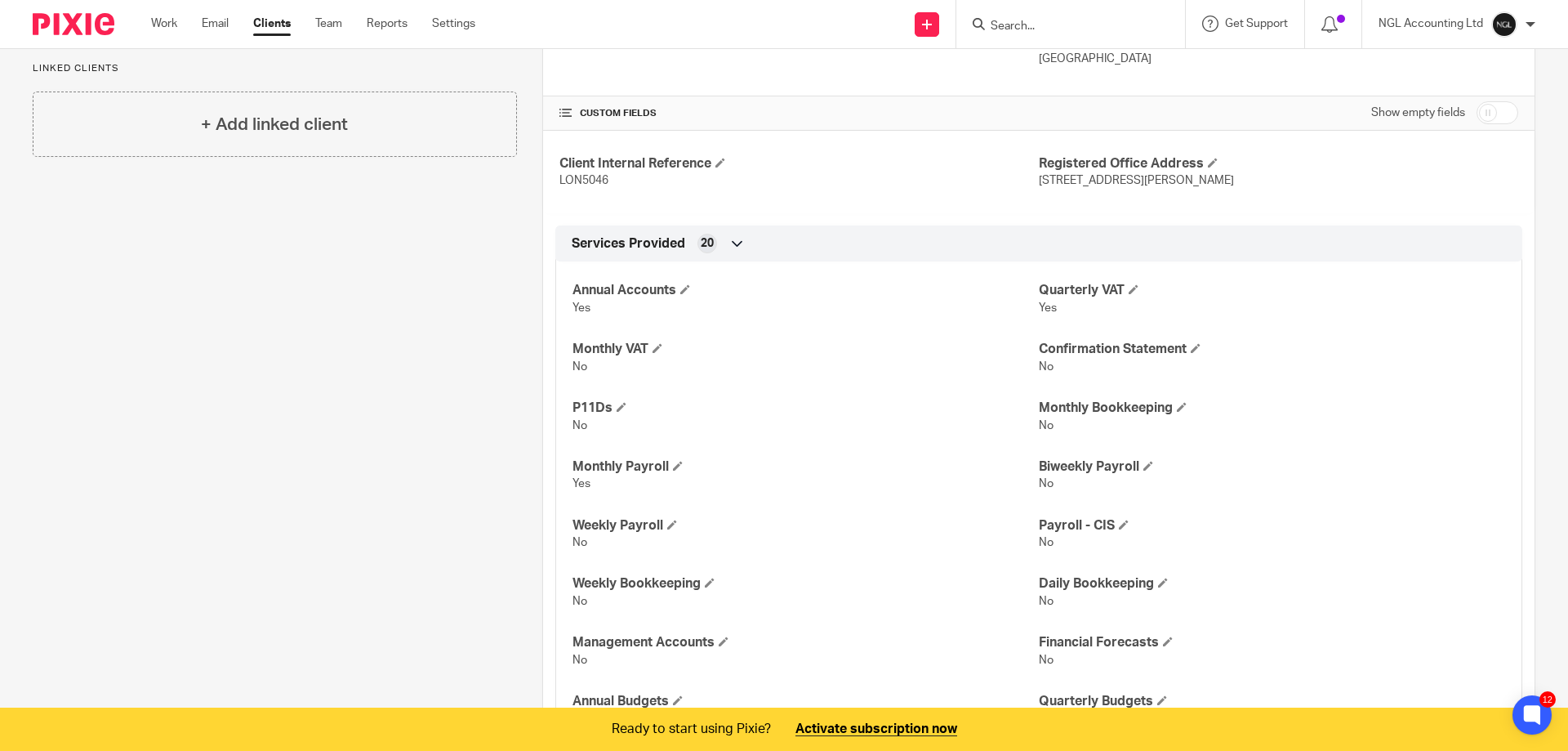
scroll to position [491, 0]
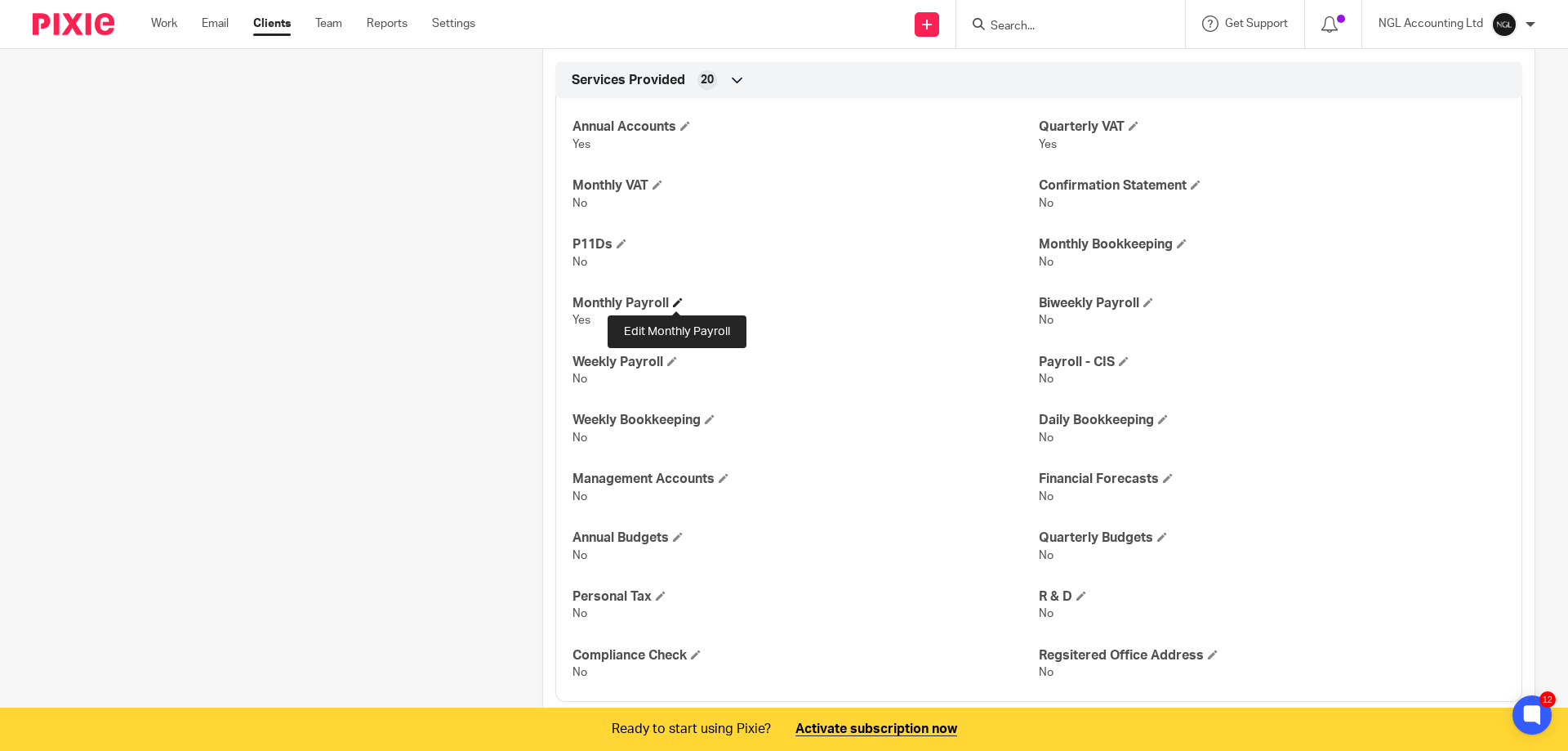
click at [678, 303] on span at bounding box center [678, 302] width 10 height 10
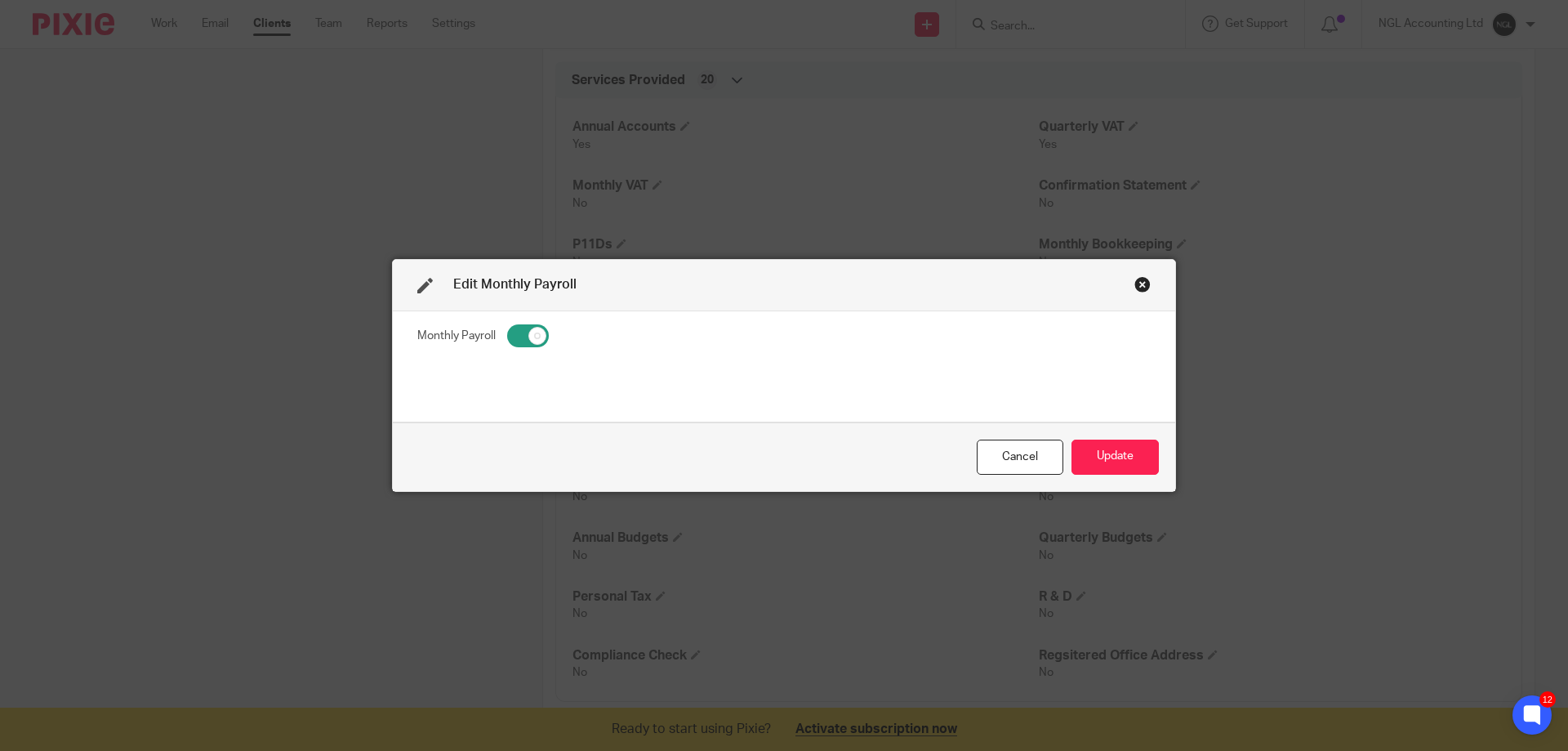
drag, startPoint x: 521, startPoint y: 343, endPoint x: 556, endPoint y: 354, distance: 36.7
click at [521, 342] on input "checkbox" at bounding box center [528, 336] width 41 height 23
checkbox input "false"
click at [1110, 464] on button "Update" at bounding box center [1116, 457] width 88 height 36
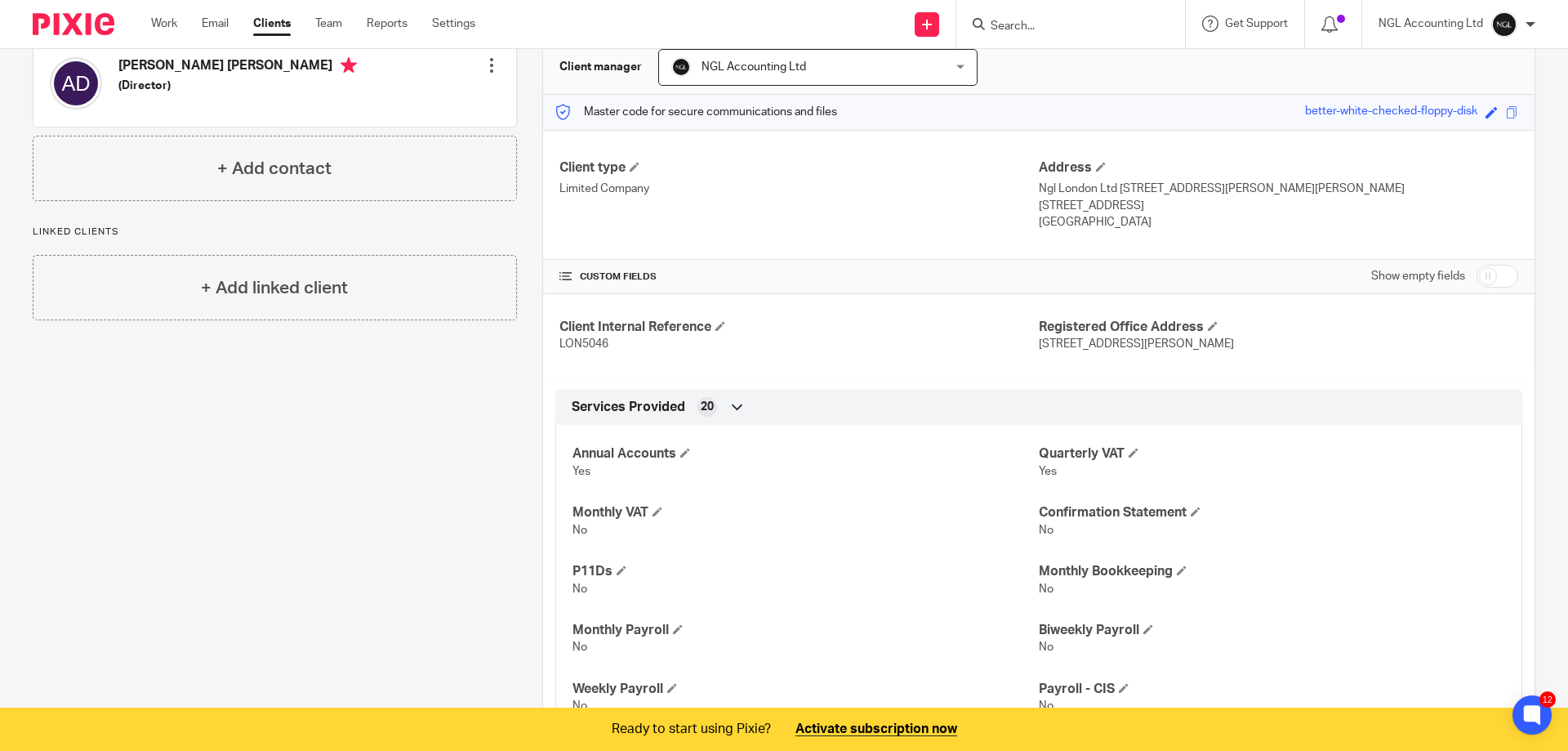
scroll to position [0, 0]
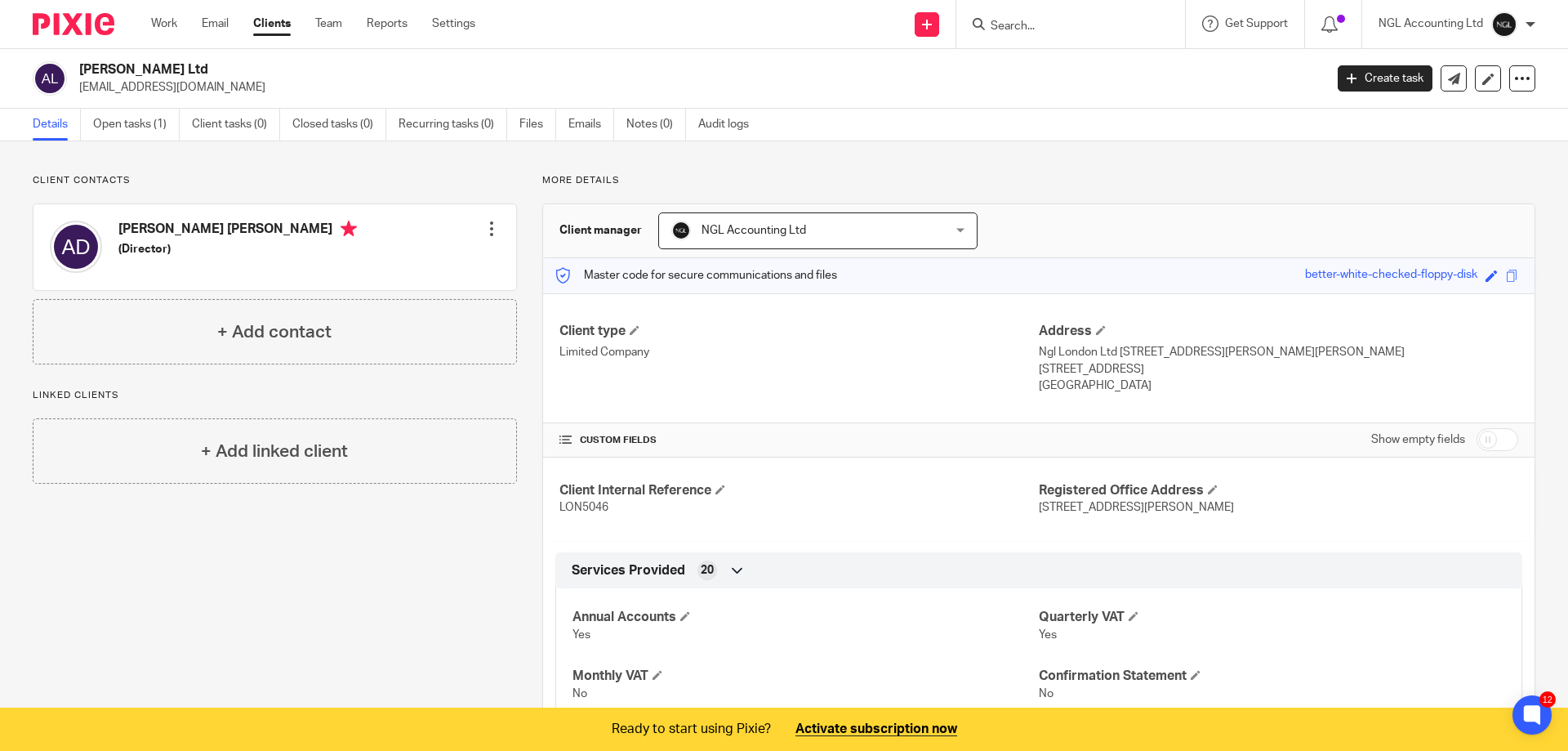
click at [1514, 83] on icon at bounding box center [1523, 78] width 17 height 17
click at [1483, 76] on icon at bounding box center [1489, 78] width 12 height 12
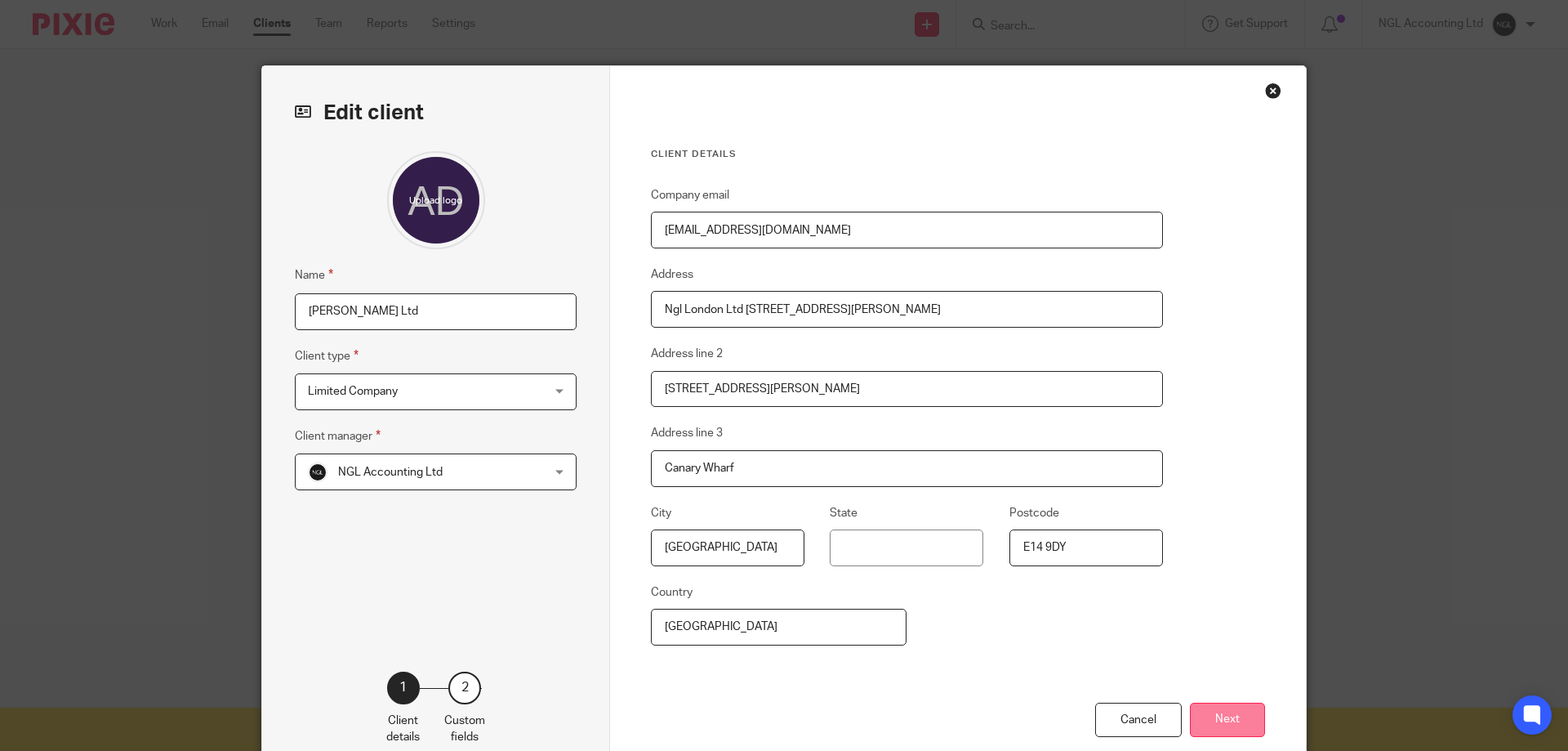
click at [1229, 719] on button "Next" at bounding box center [1227, 720] width 75 height 36
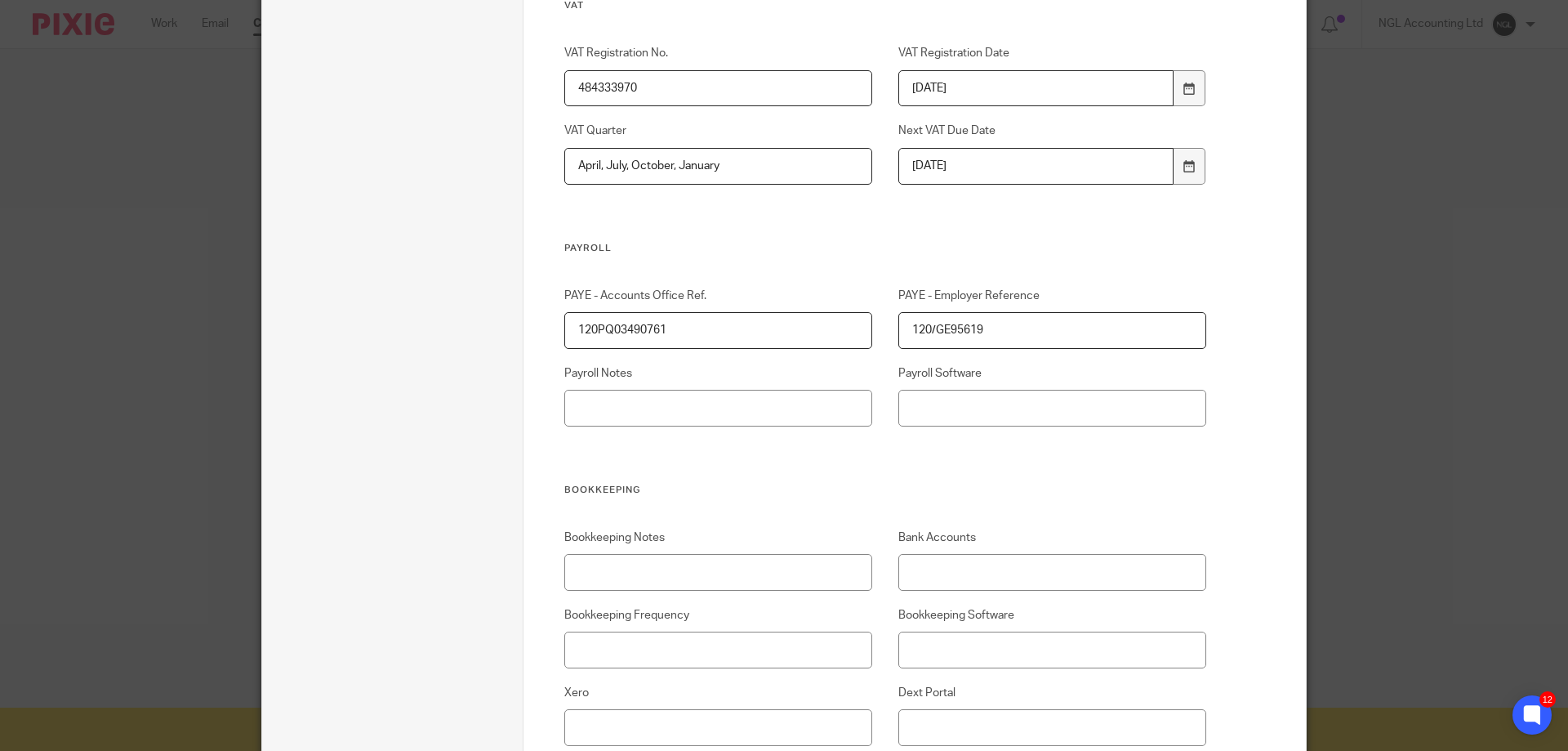
scroll to position [2207, 0]
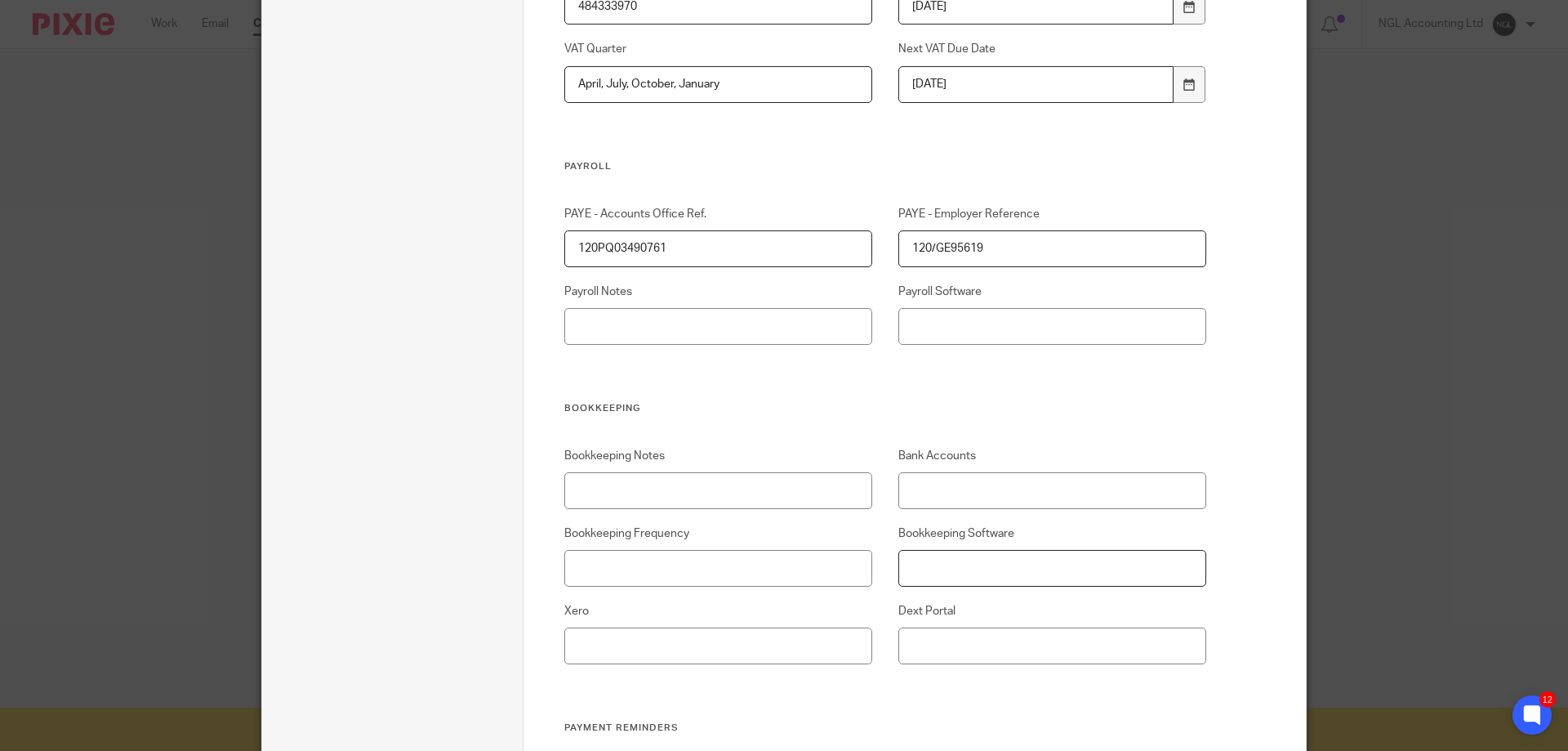
click at [992, 566] on input "Bookkeeping Software" at bounding box center [1053, 568] width 309 height 37
type input "FreeAgent"
click at [1096, 404] on h3 "Bookkeeping" at bounding box center [886, 409] width 643 height 13
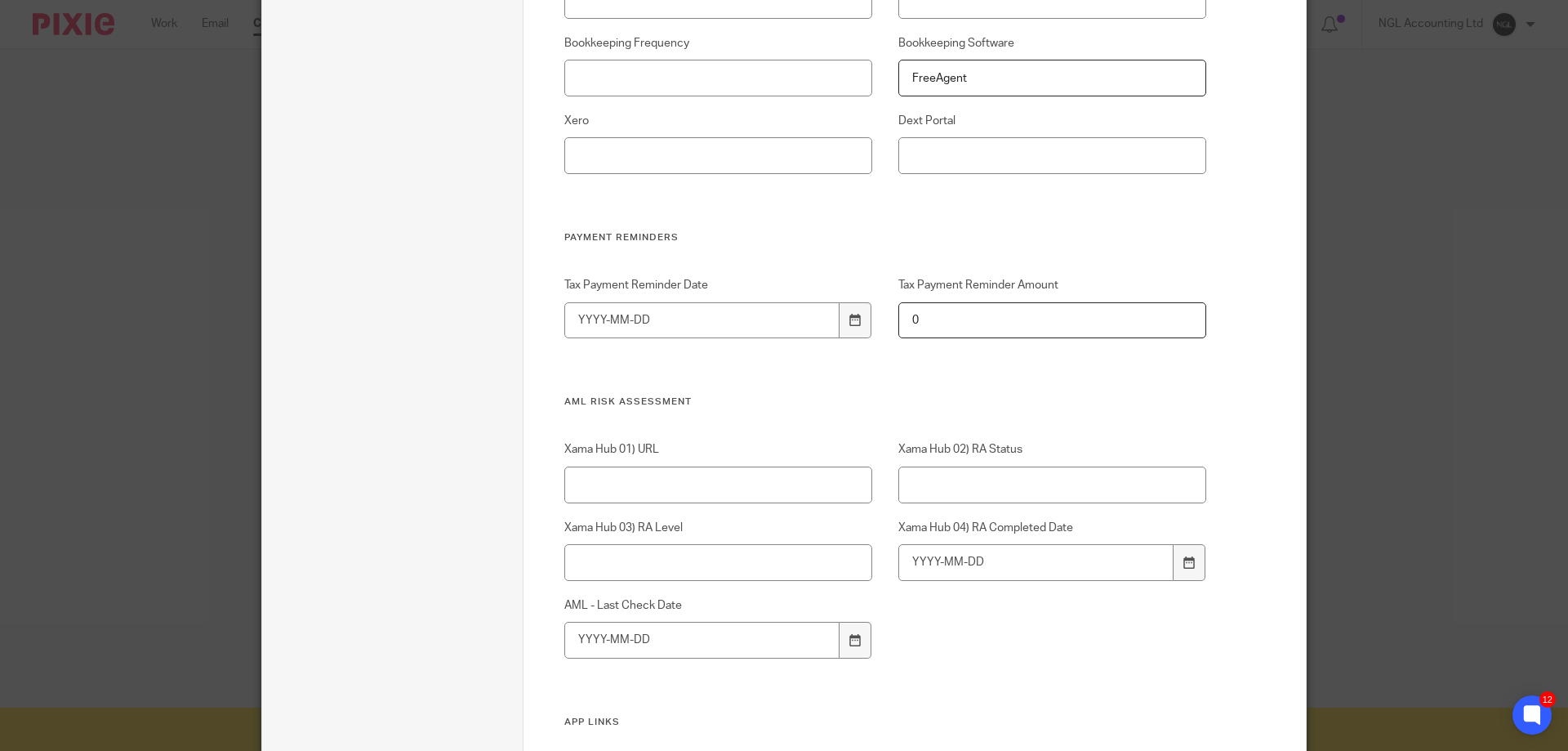
scroll to position [3133, 0]
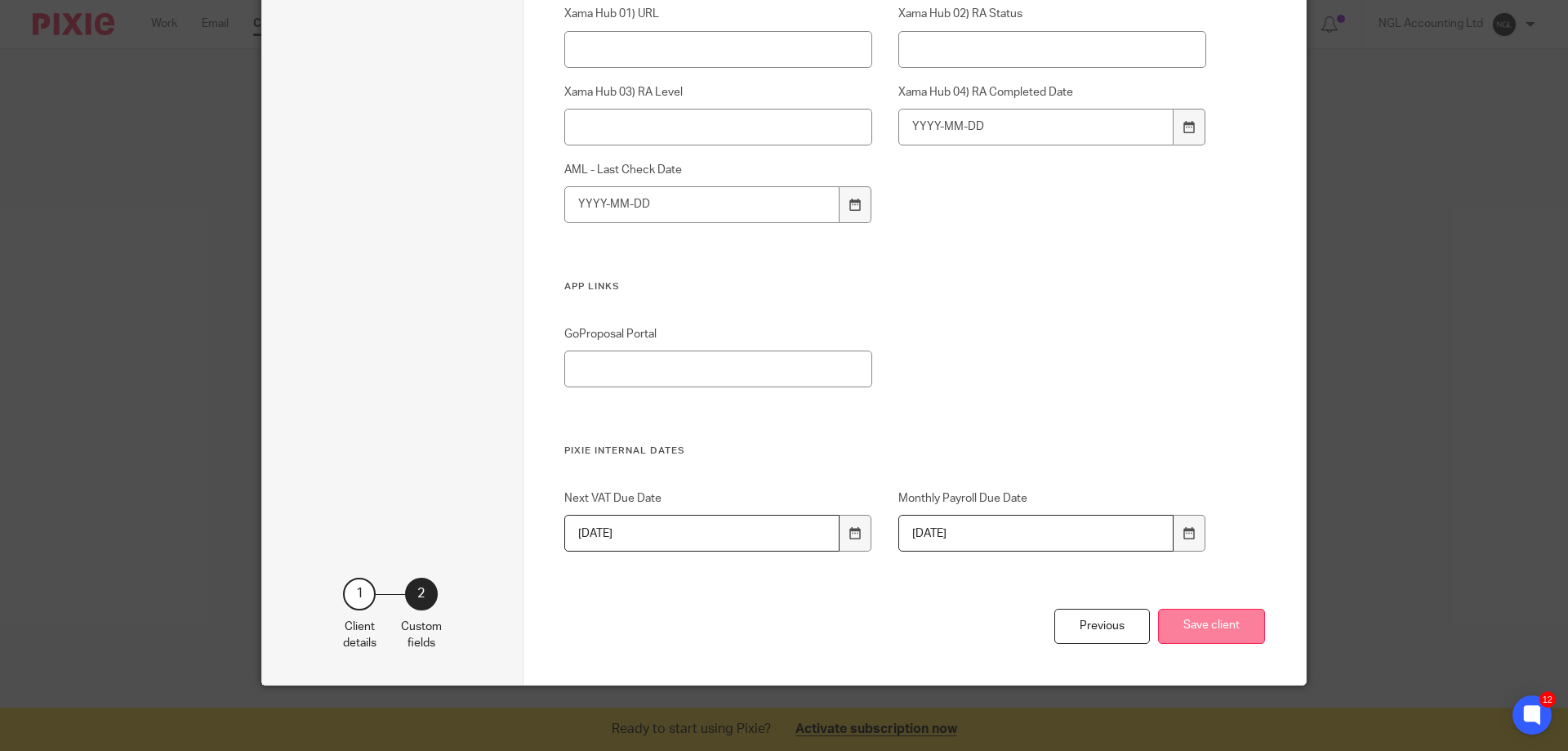
click at [1191, 625] on button "Save client" at bounding box center [1212, 626] width 107 height 36
